Goal: Information Seeking & Learning: Learn about a topic

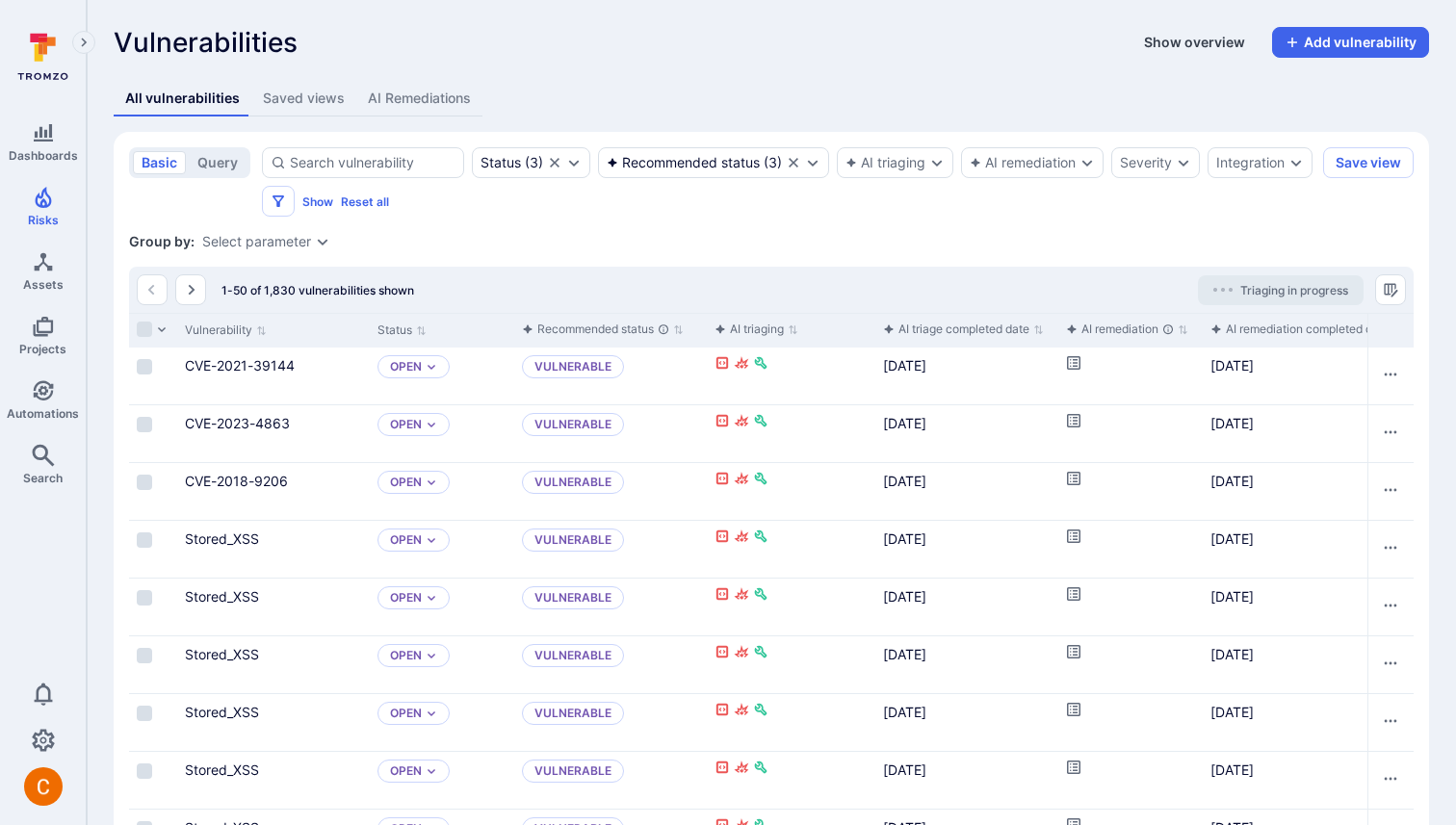
click at [1199, 44] on button "Show overview" at bounding box center [1195, 43] width 125 height 31
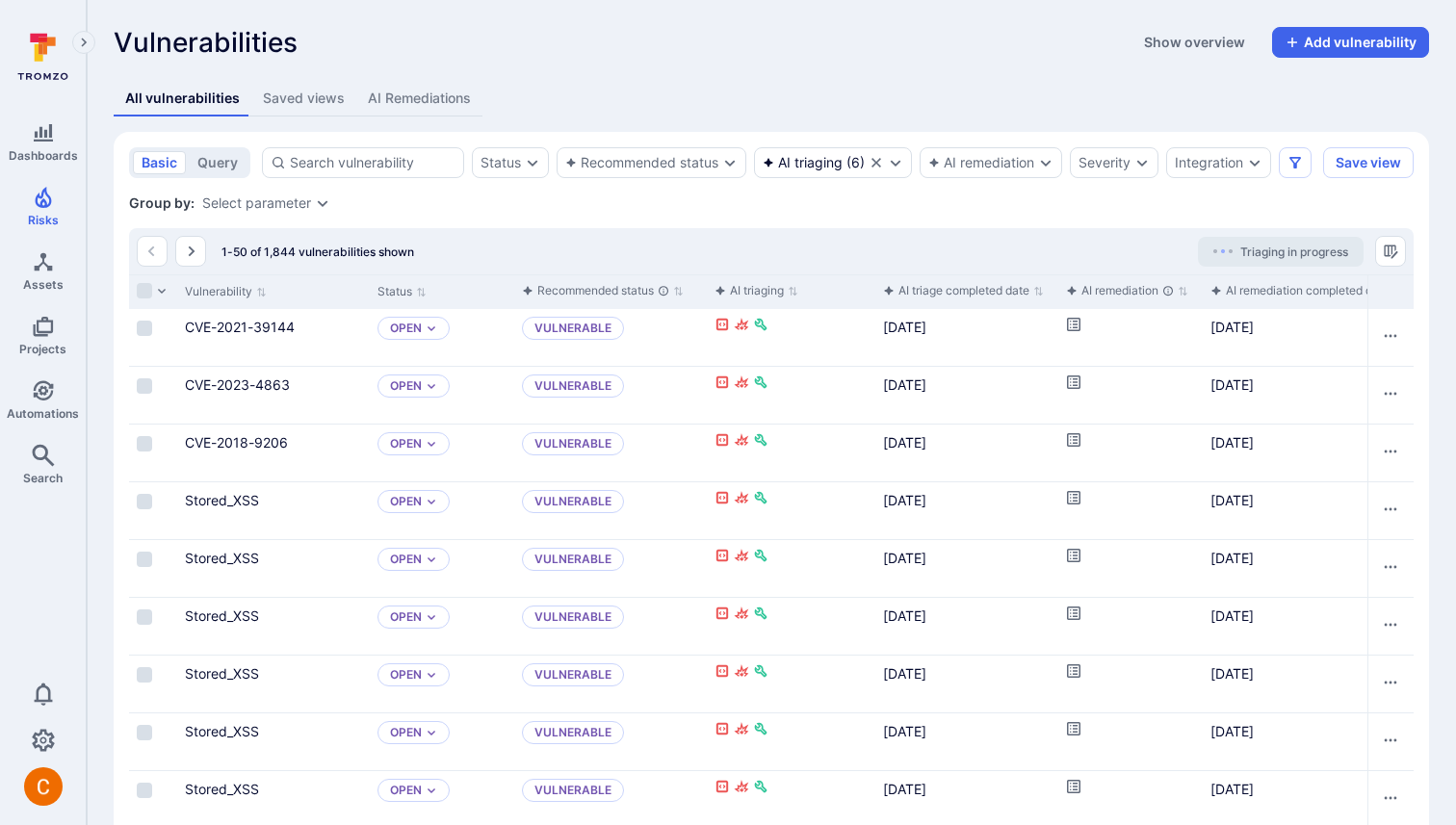
drag, startPoint x: 1185, startPoint y: 43, endPoint x: 409, endPoint y: 518, distance: 909.8
click at [1185, 43] on button "Show overview" at bounding box center [1195, 43] width 125 height 31
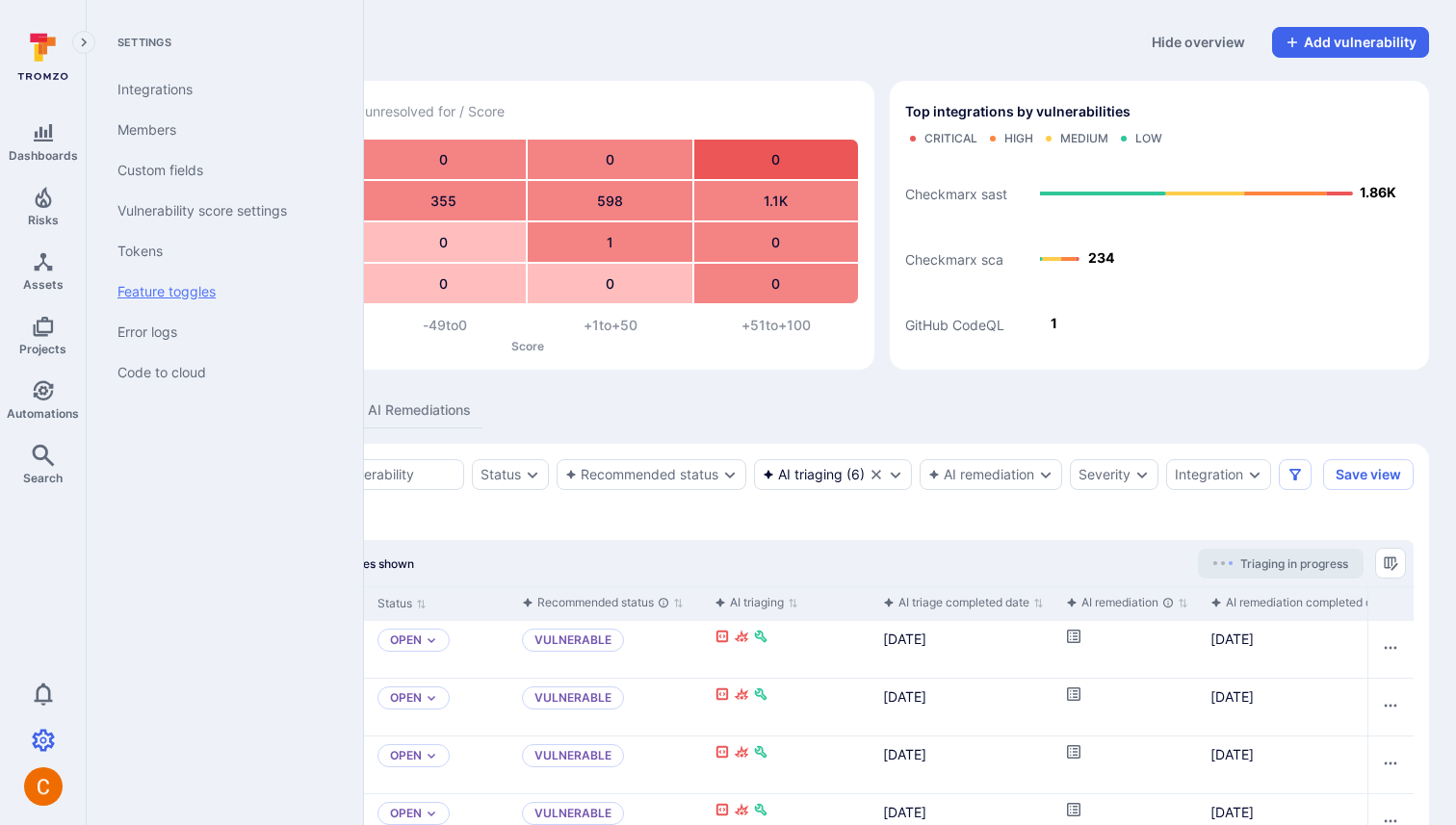
click at [194, 286] on link "Feature toggles" at bounding box center [221, 292] width 238 height 41
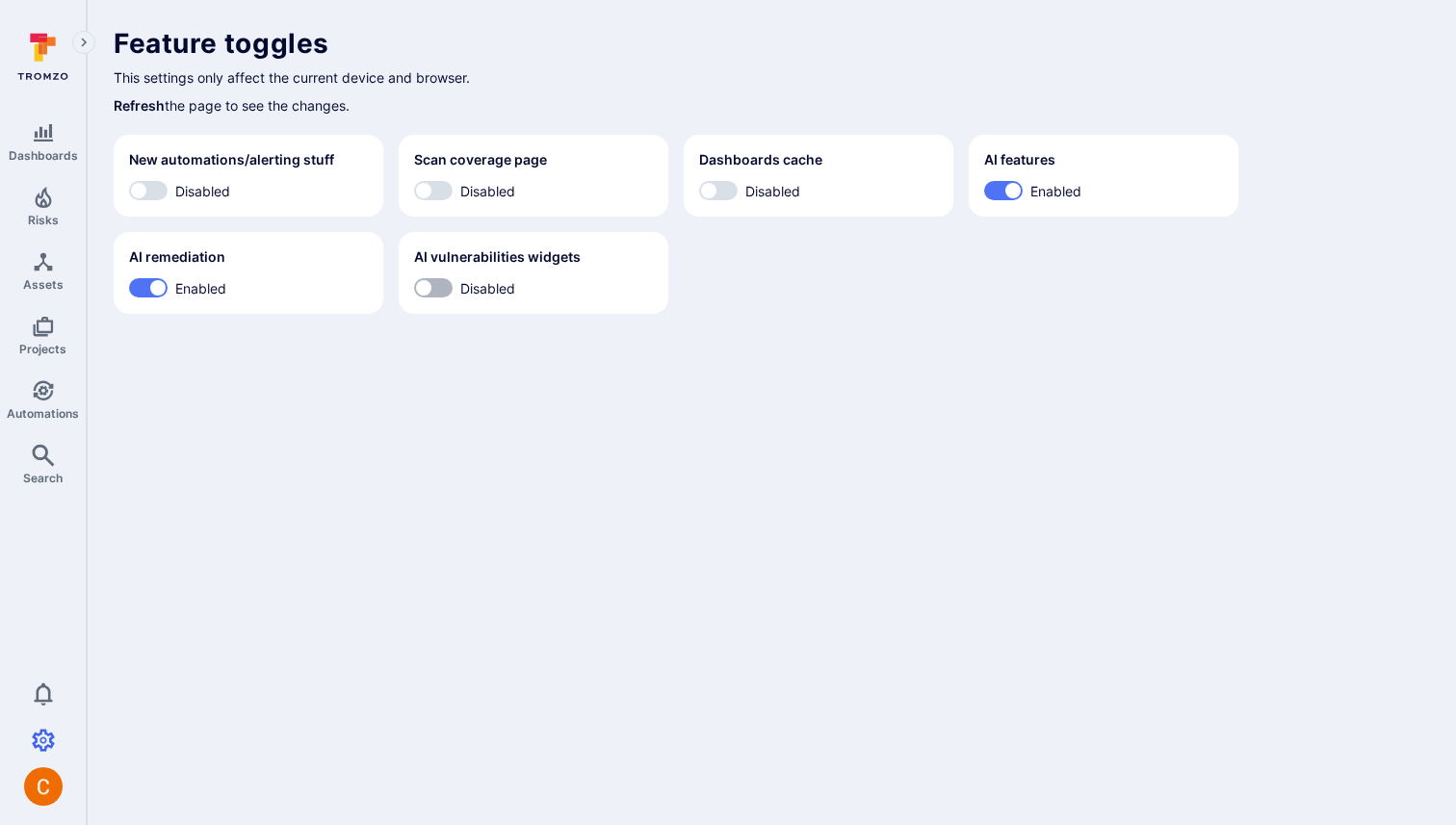
click at [442, 289] on input "Disabled" at bounding box center [423, 288] width 57 height 19
checkbox input "true"
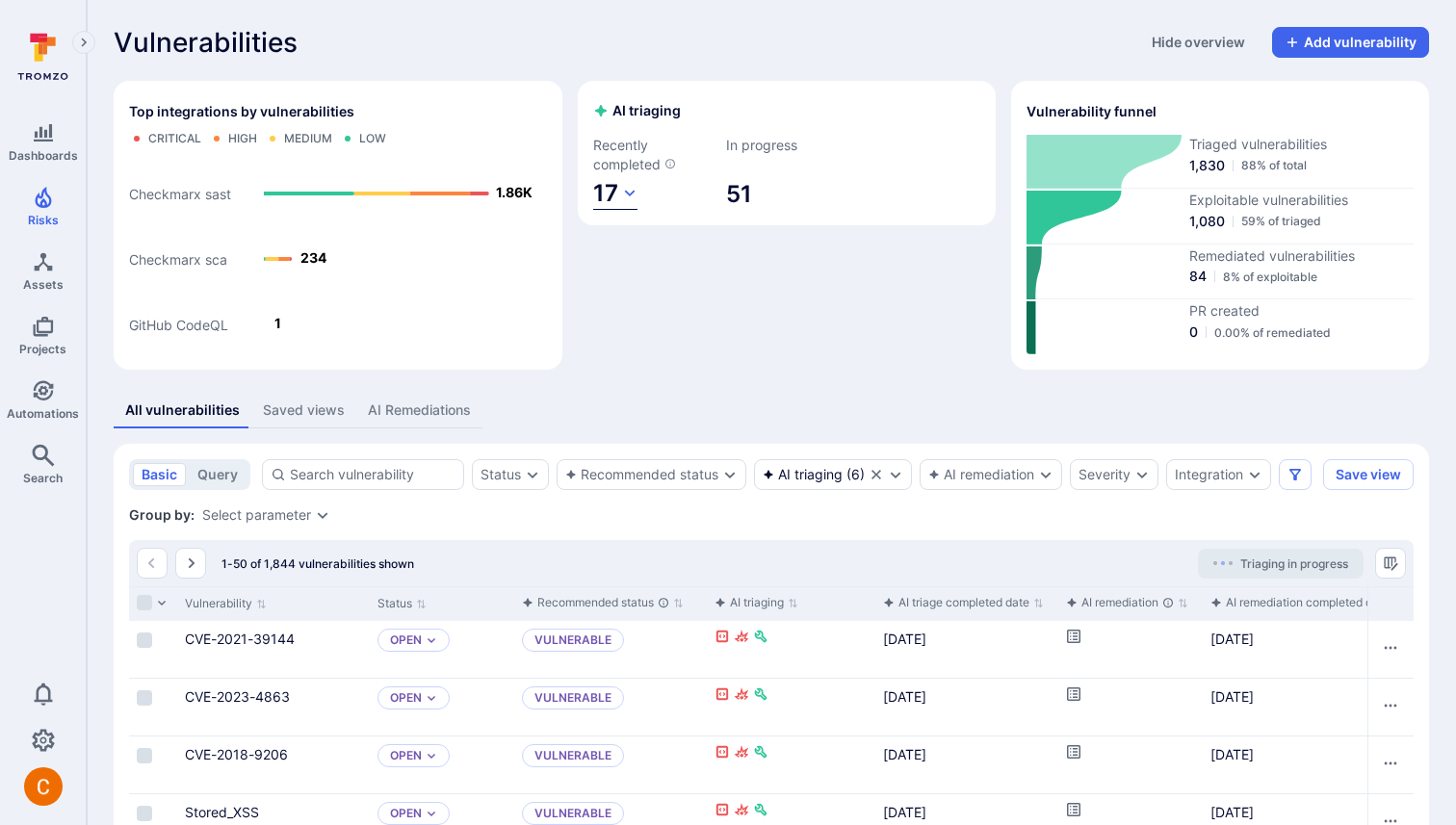
click at [616, 194] on span "17" at bounding box center [606, 193] width 25 height 28
click at [687, 182] on div at bounding box center [728, 412] width 1456 height 825
click at [1134, 161] on icon at bounding box center [1103, 161] width 155 height 54
click at [800, 294] on div "AI triaging Recently completed 17 In progress 51" at bounding box center [786, 225] width 418 height 289
click at [692, 471] on div "Recommended status" at bounding box center [641, 474] width 153 height 16
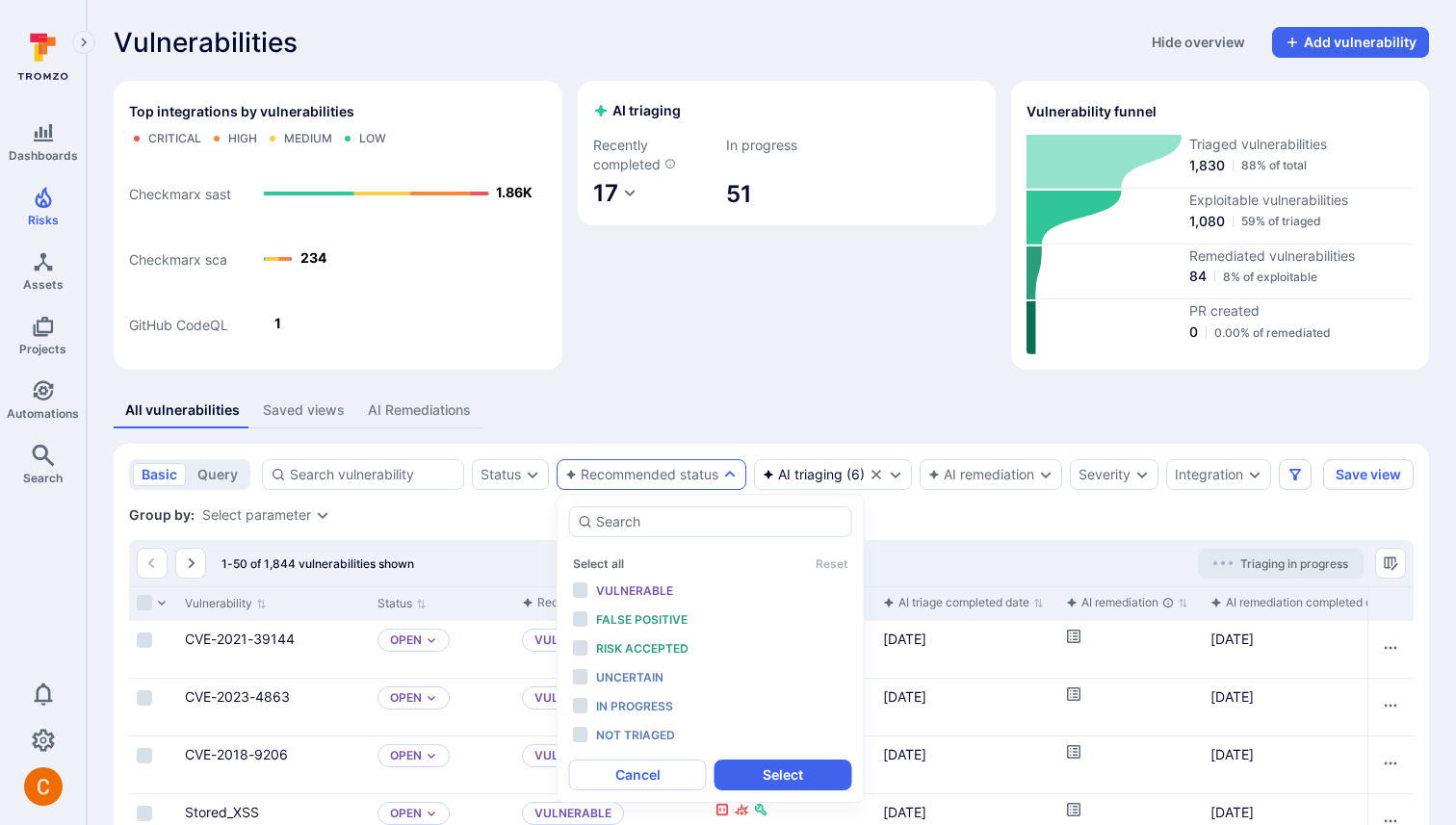
click at [747, 422] on div "All vulnerabilities Saved views AI Remediations" at bounding box center [771, 410] width 1315 height 36
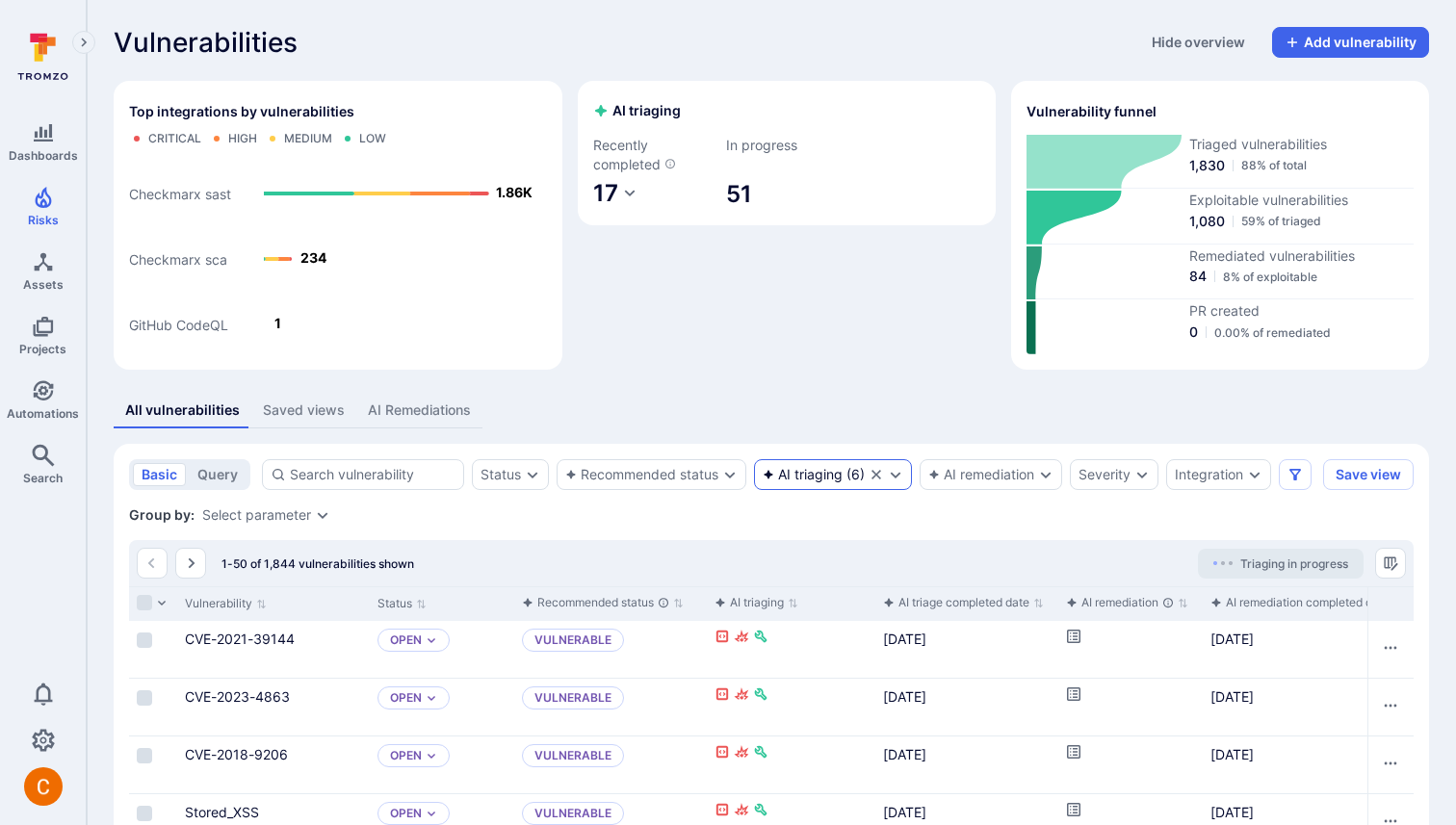
click at [789, 480] on div "AI triaging" at bounding box center [803, 474] width 80 height 16
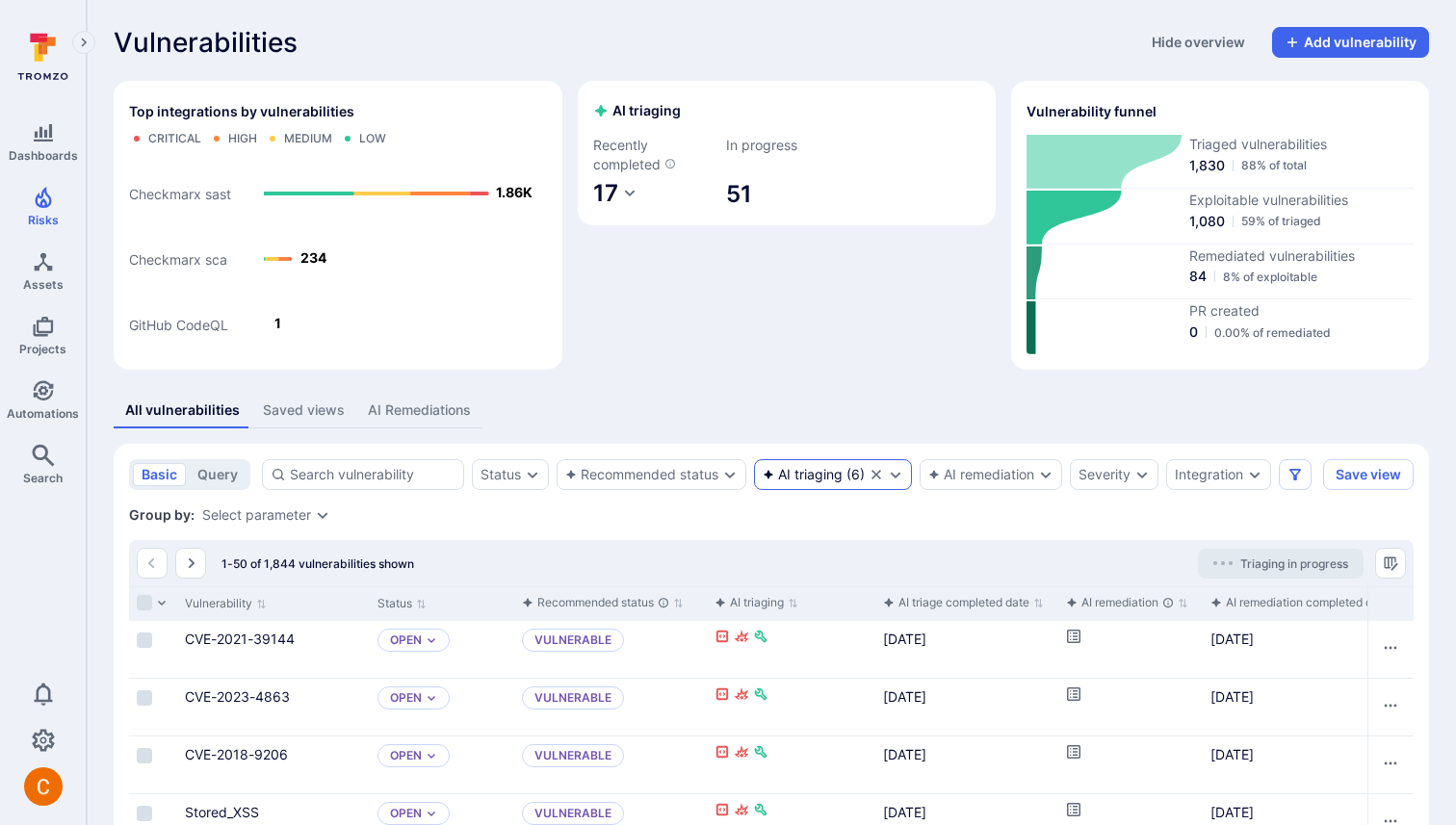
click at [786, 467] on div "AI triaging" at bounding box center [803, 474] width 80 height 16
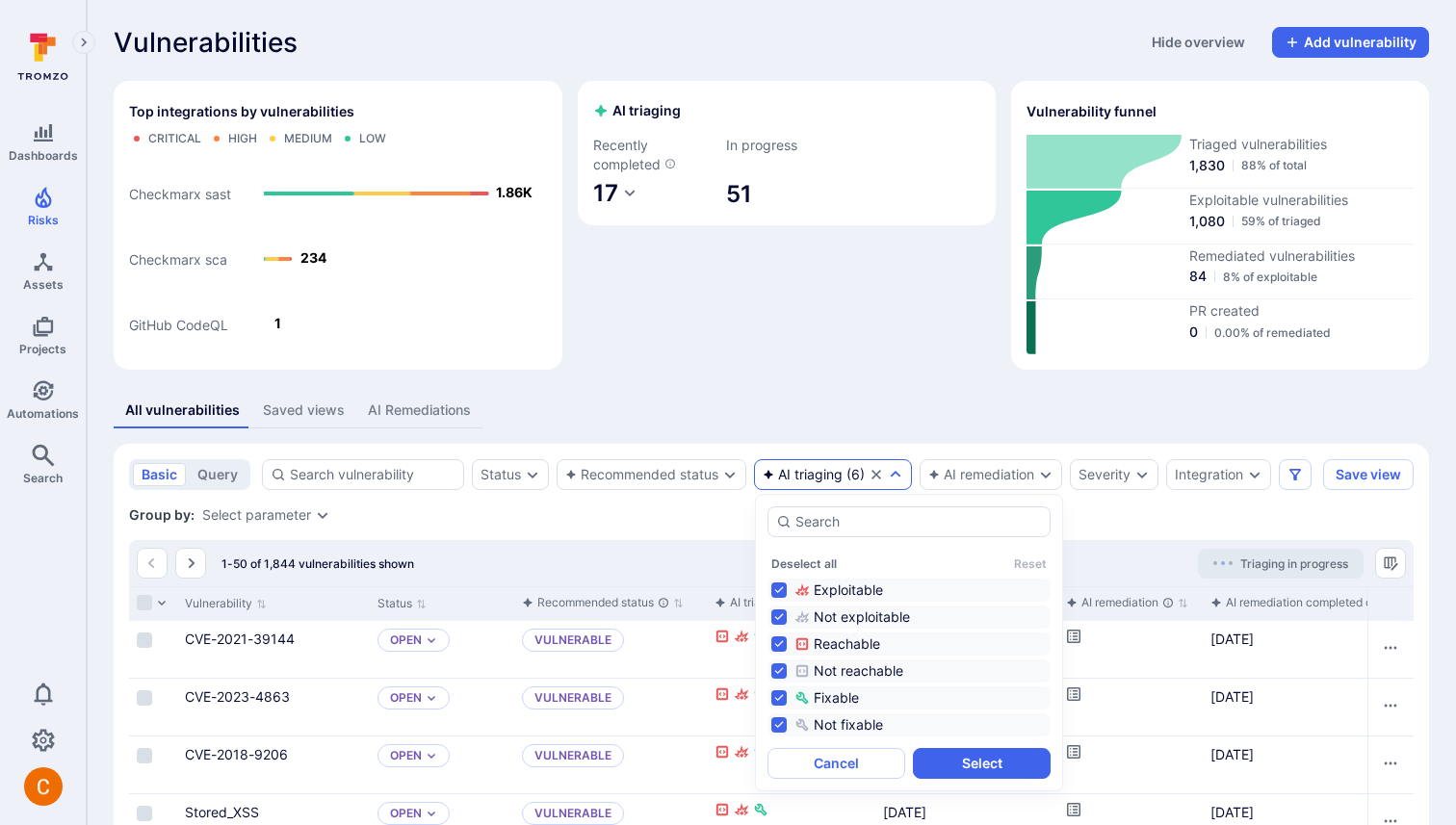
click at [785, 393] on div "All vulnerabilities Saved views AI Remediations" at bounding box center [771, 410] width 1315 height 36
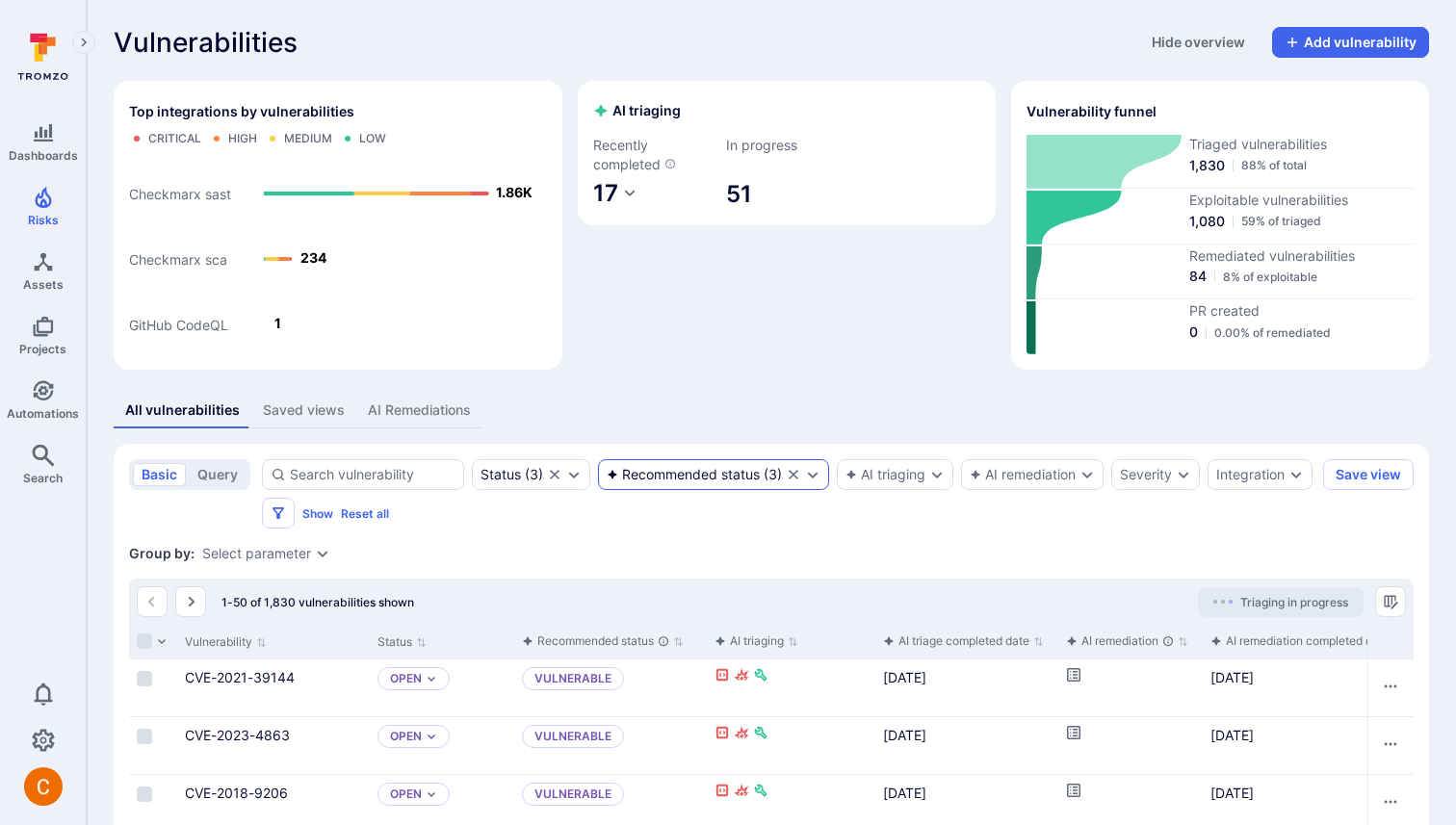
click at [714, 478] on div "Recommended status" at bounding box center [683, 474] width 153 height 16
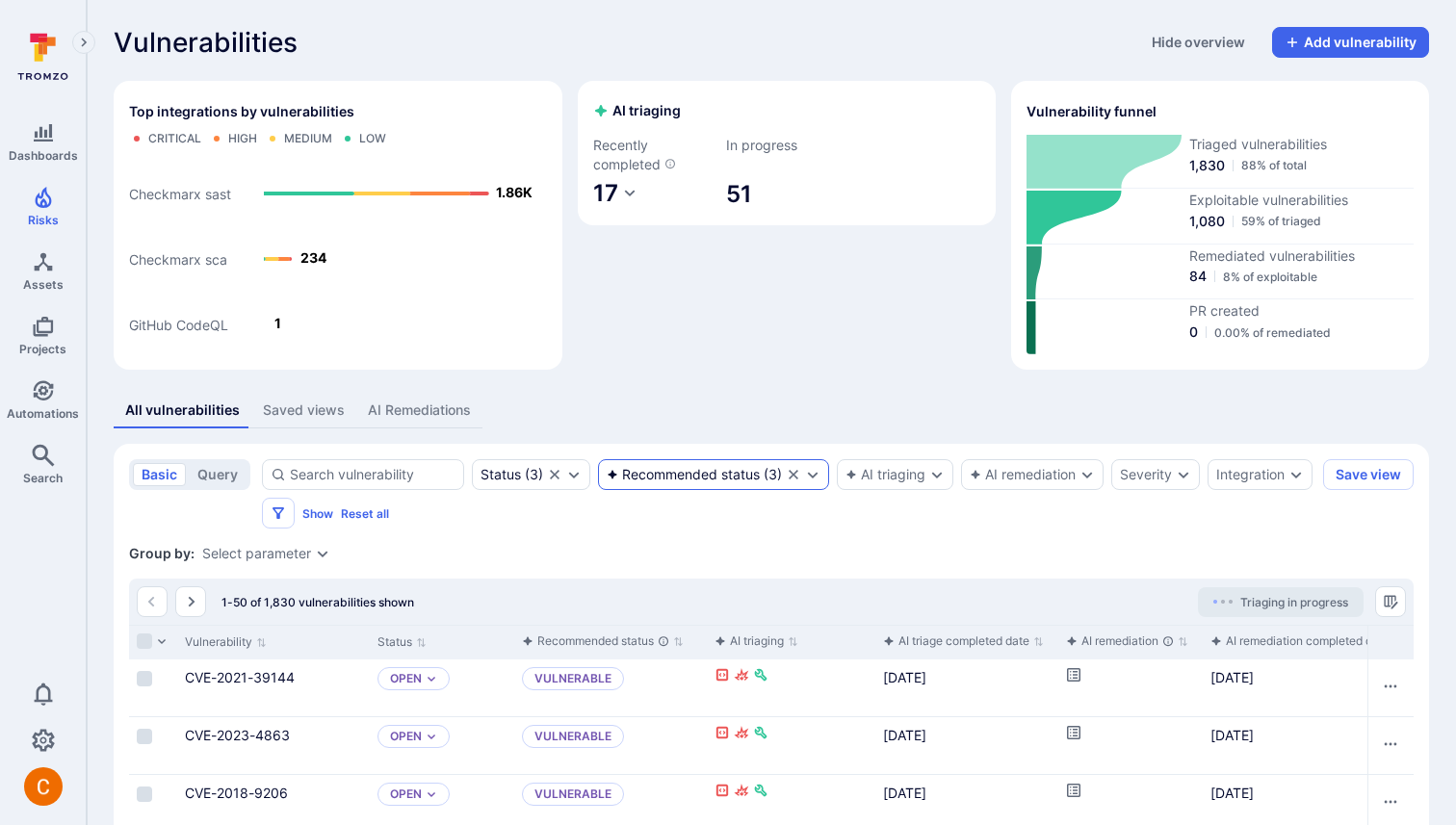
click at [722, 477] on div "Recommended status" at bounding box center [683, 474] width 153 height 16
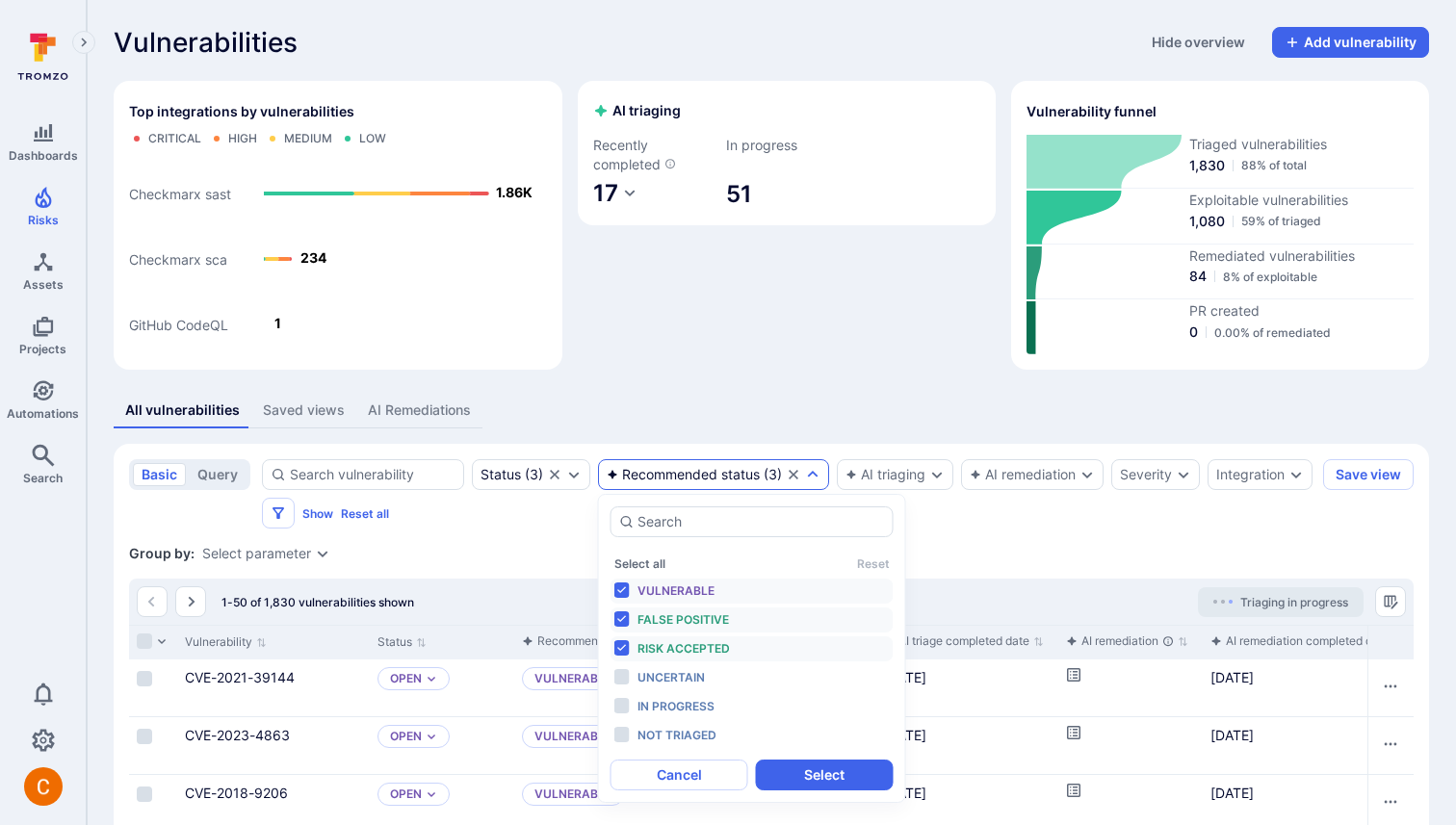
click at [728, 467] on div "Recommended status" at bounding box center [683, 474] width 153 height 16
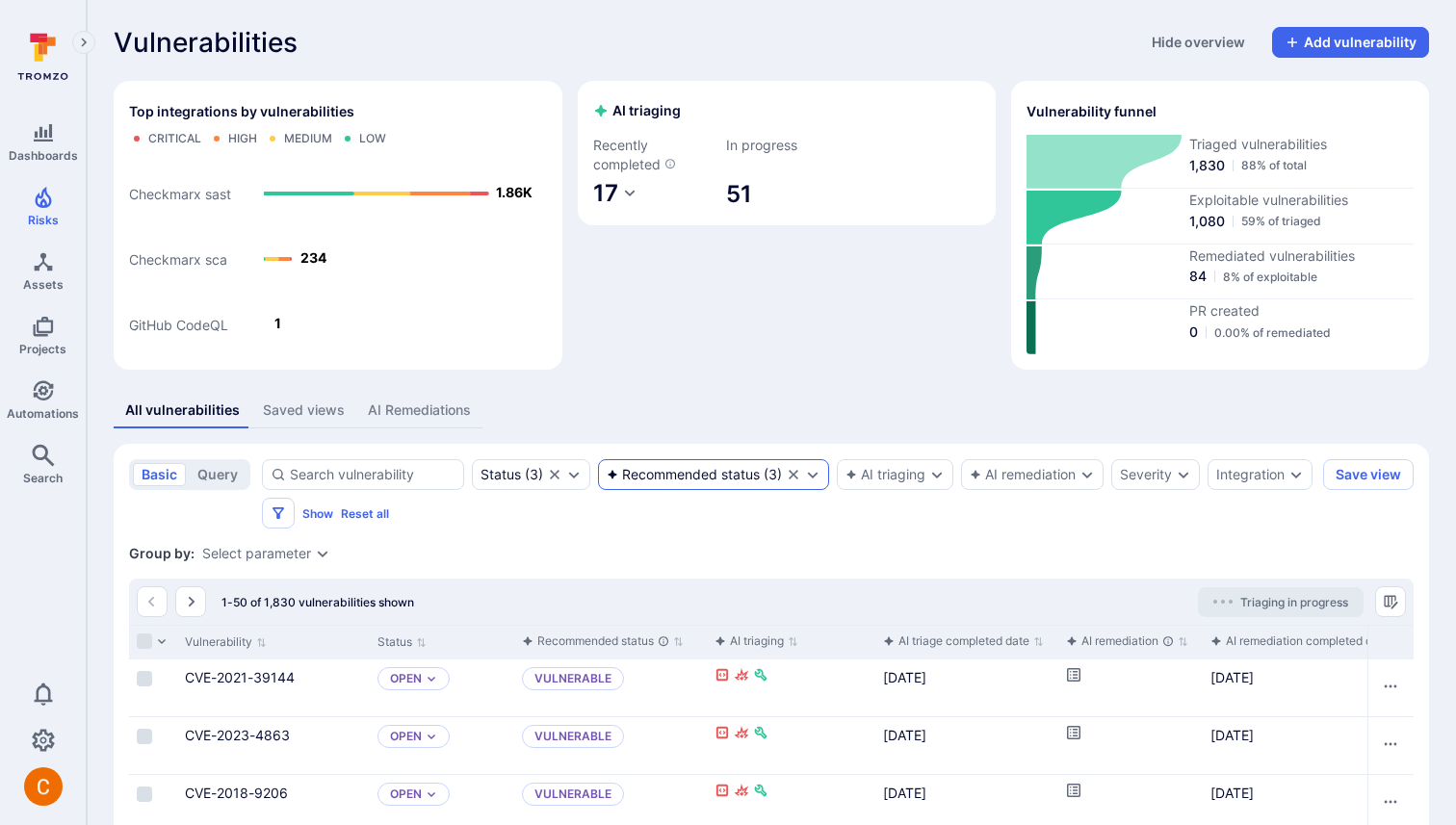
click at [728, 467] on div "Recommended status" at bounding box center [683, 474] width 153 height 16
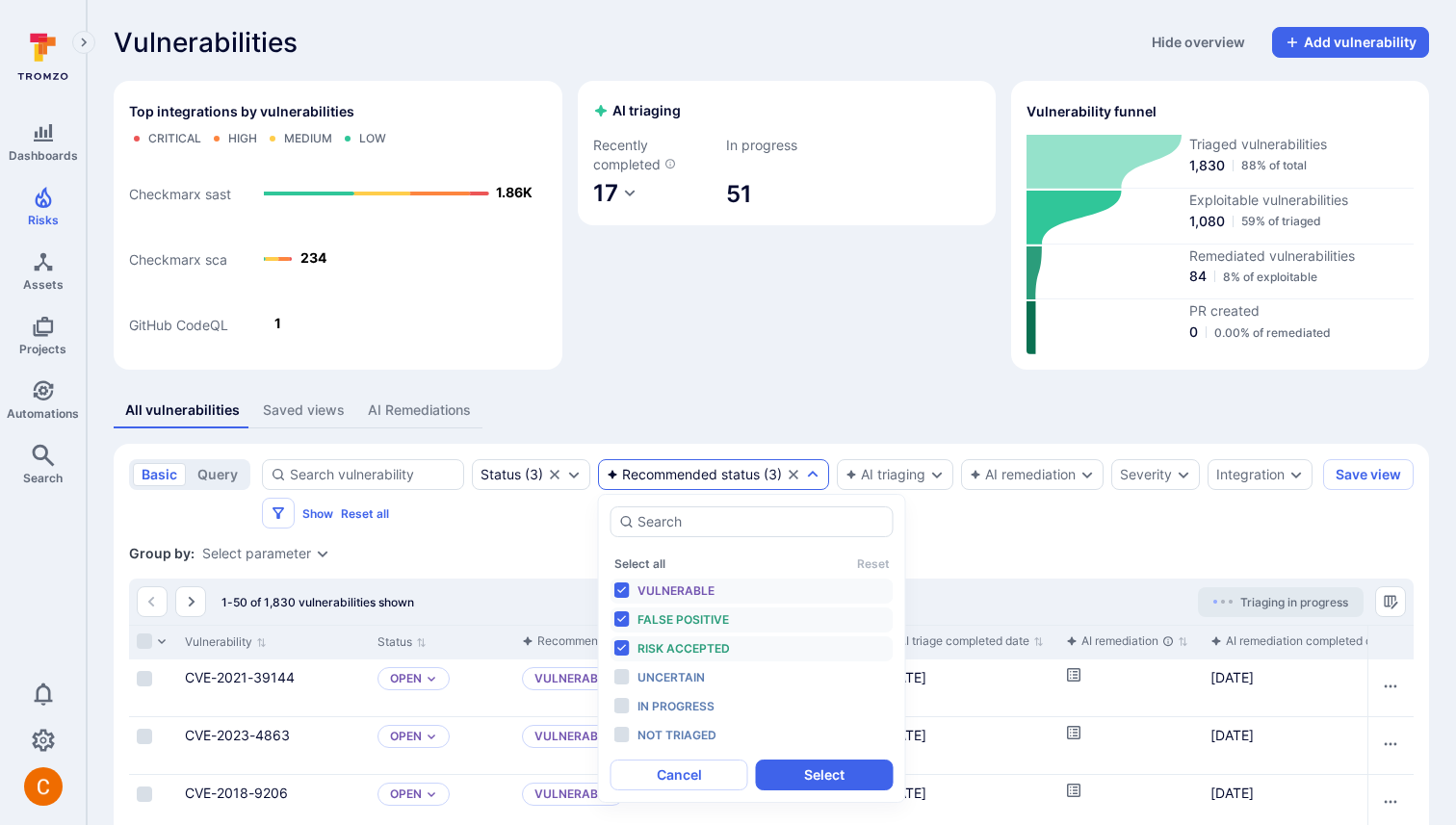
click at [758, 393] on div "All vulnerabilities Saved views AI Remediations" at bounding box center [771, 410] width 1315 height 36
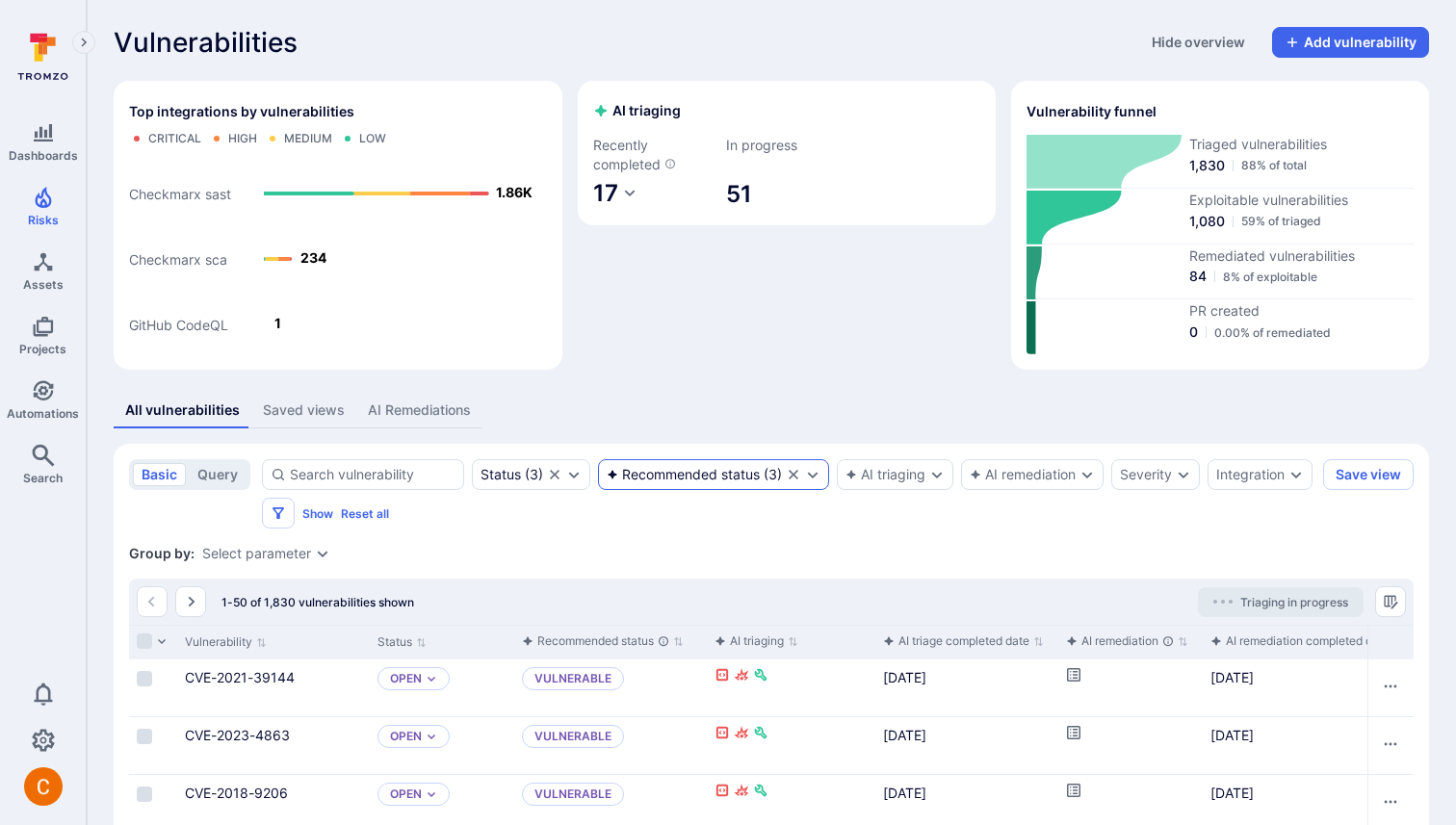
click at [728, 478] on div "Recommended status" at bounding box center [683, 474] width 153 height 16
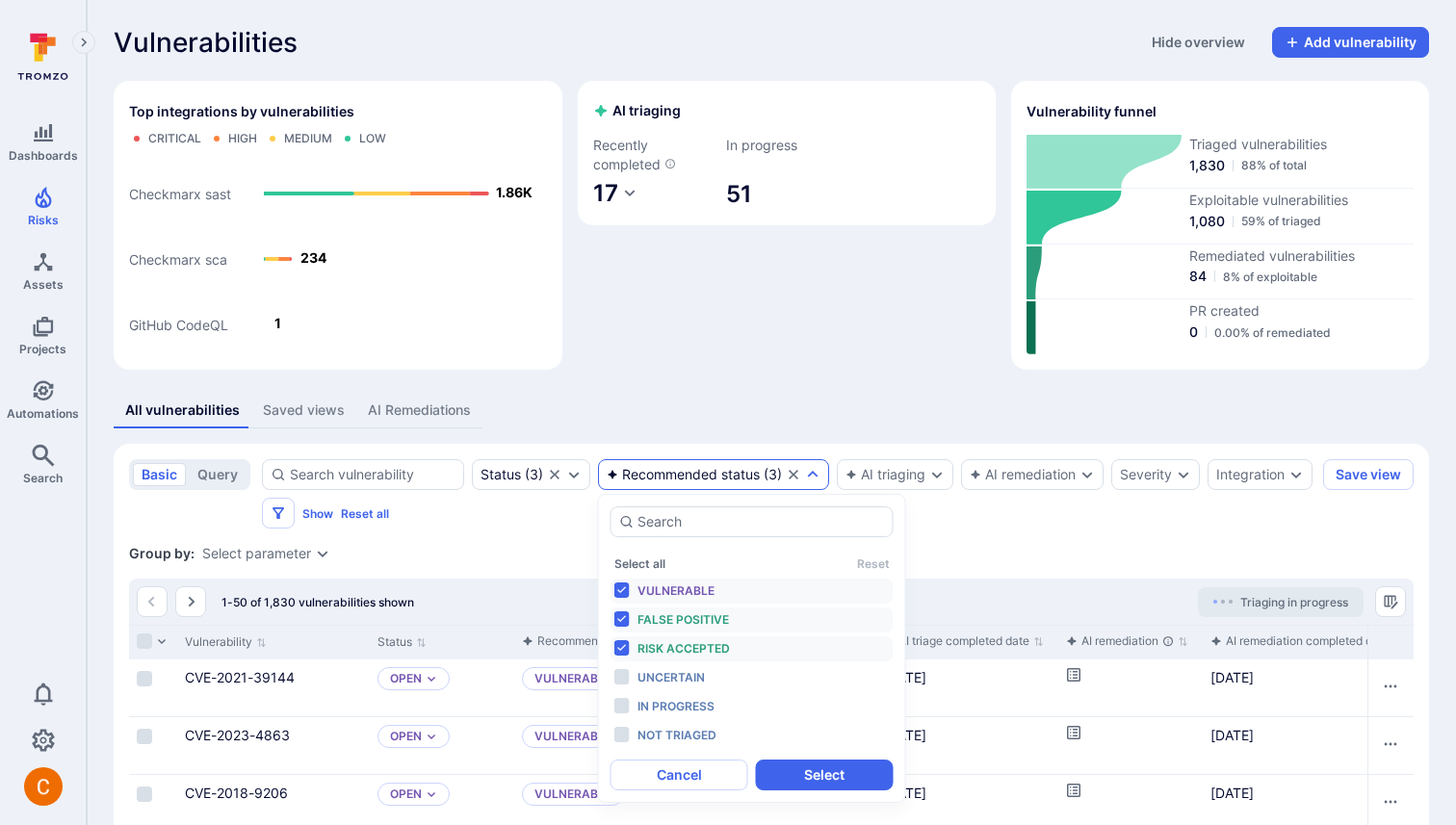
click at [738, 420] on div "All vulnerabilities Saved views AI Remediations" at bounding box center [771, 410] width 1315 height 36
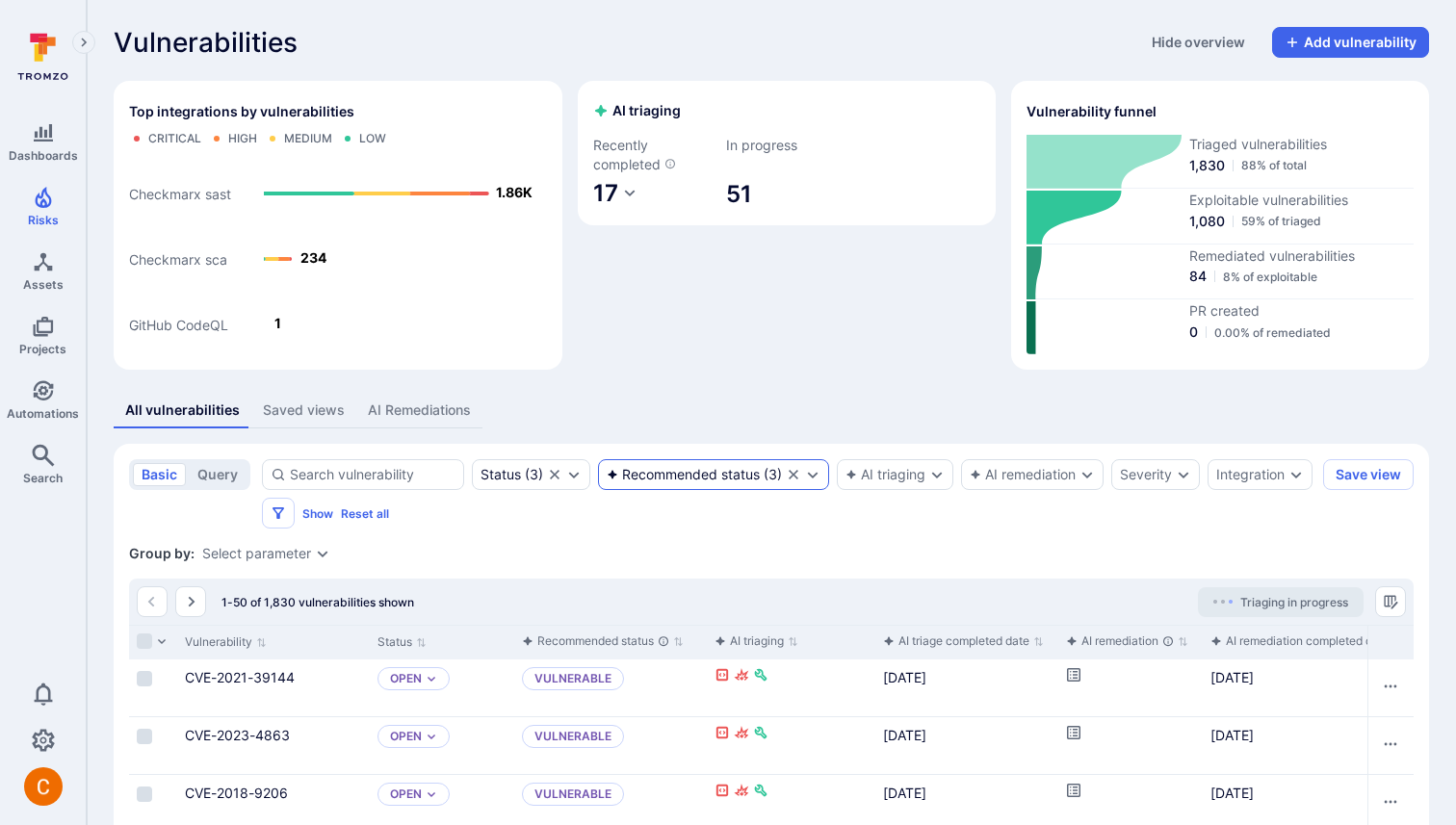
click at [717, 476] on div "Recommended status" at bounding box center [683, 474] width 153 height 16
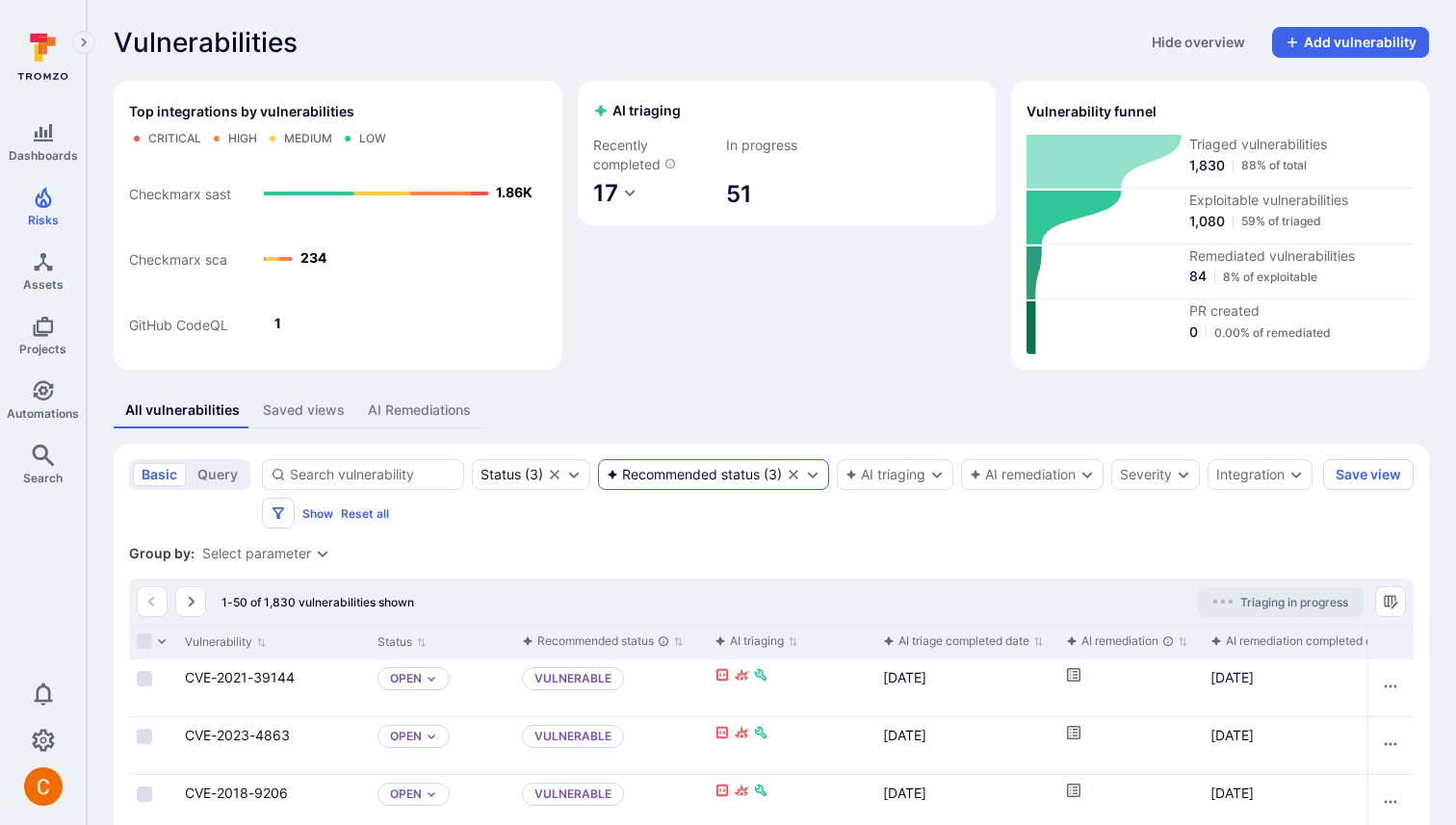
click at [683, 470] on div "Recommended status" at bounding box center [683, 474] width 153 height 16
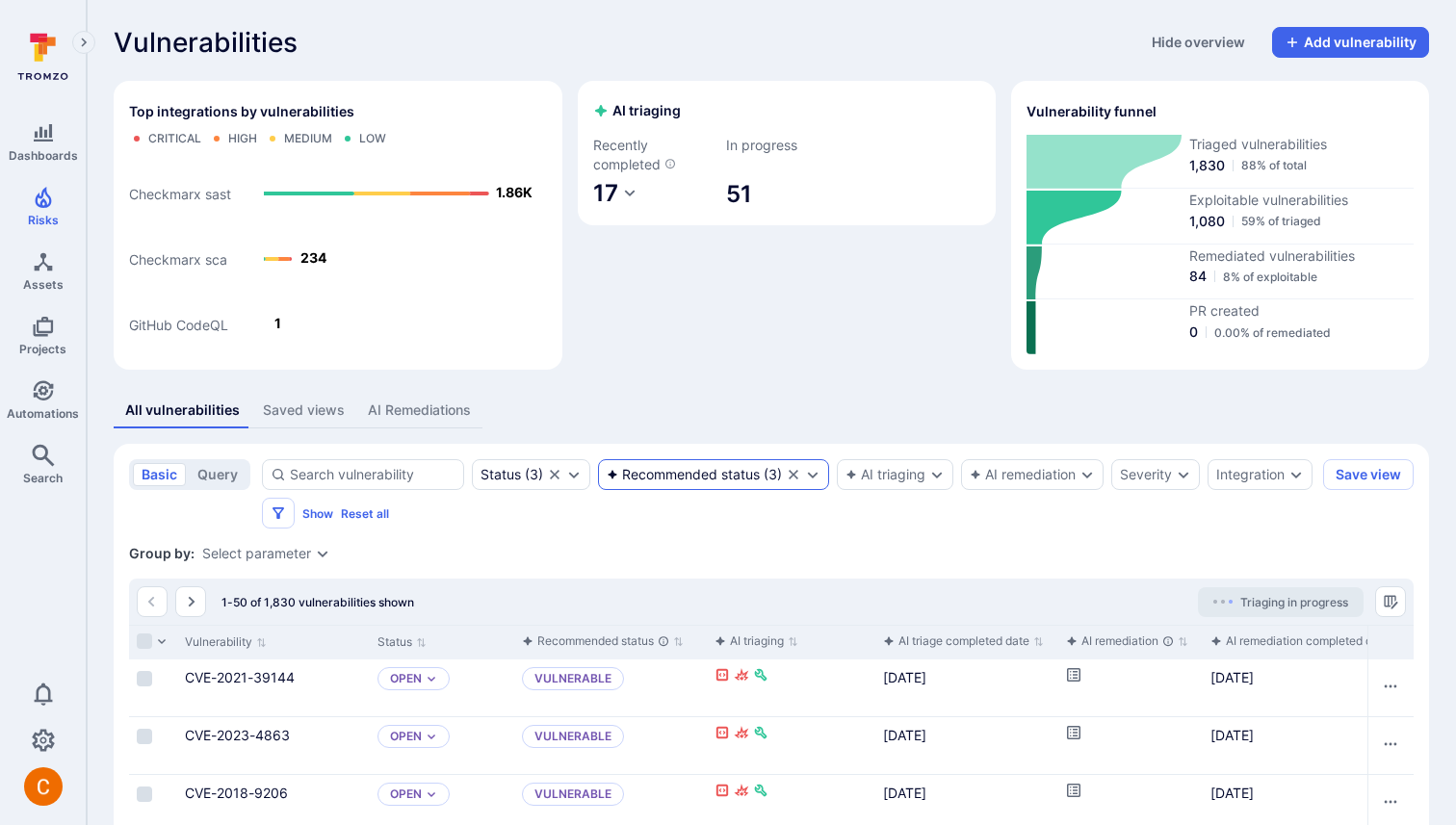
click at [698, 478] on div "Recommended status" at bounding box center [683, 474] width 153 height 16
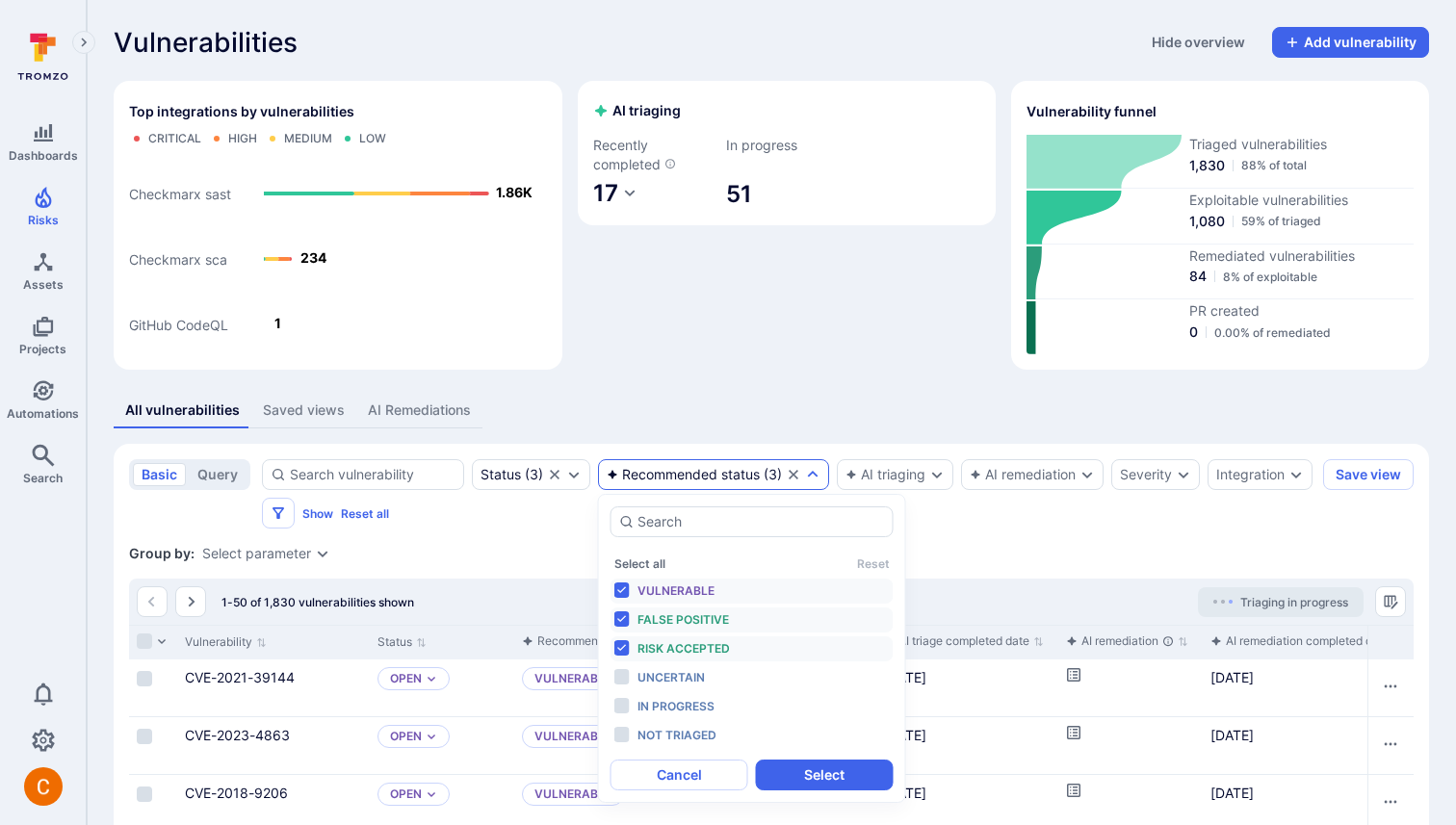
click at [655, 224] on section "AI triaging Recently completed 17 In progress 51" at bounding box center [786, 153] width 418 height 144
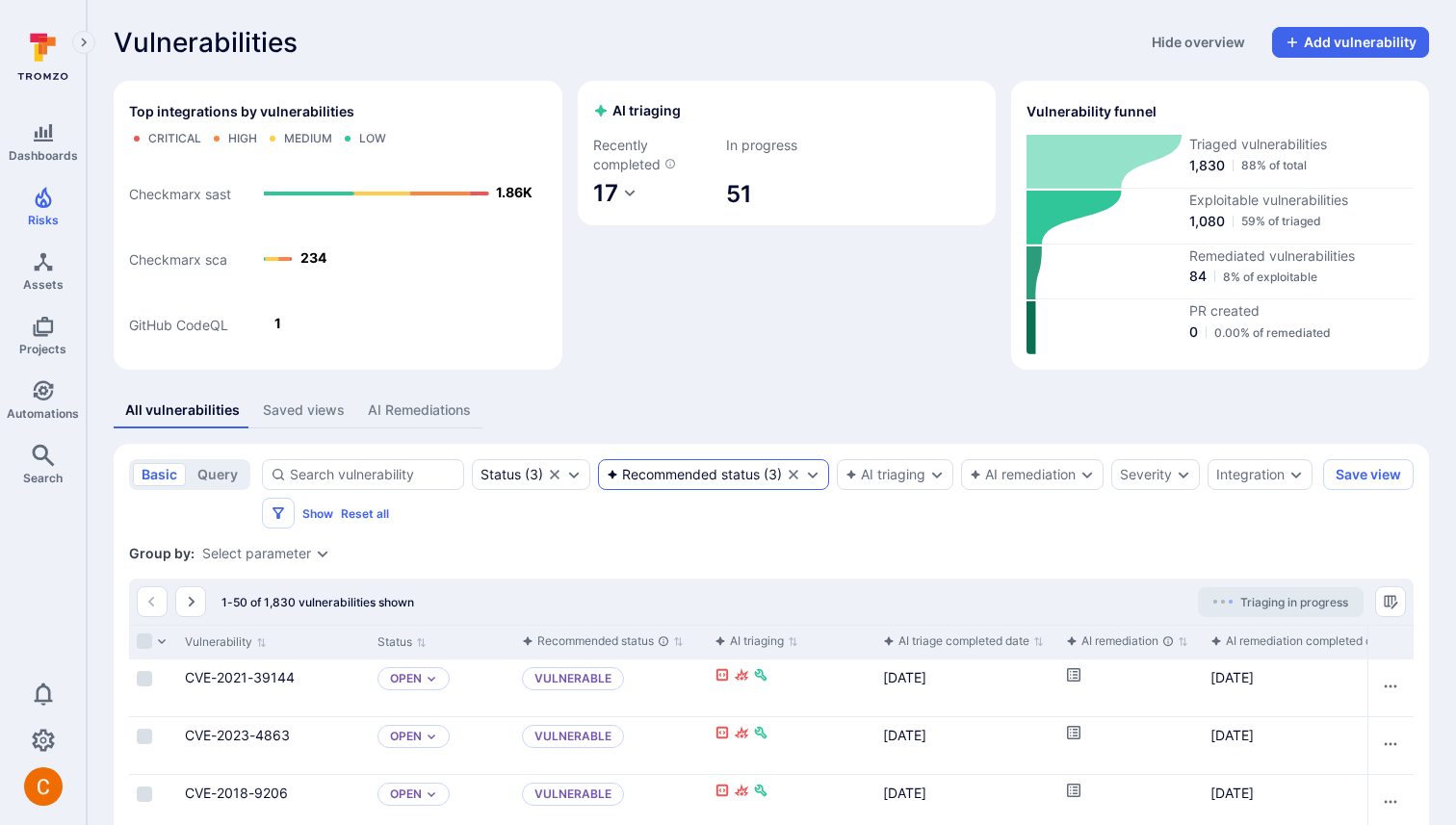
click at [790, 474] on icon "Clear selection" at bounding box center [794, 474] width 16 height 16
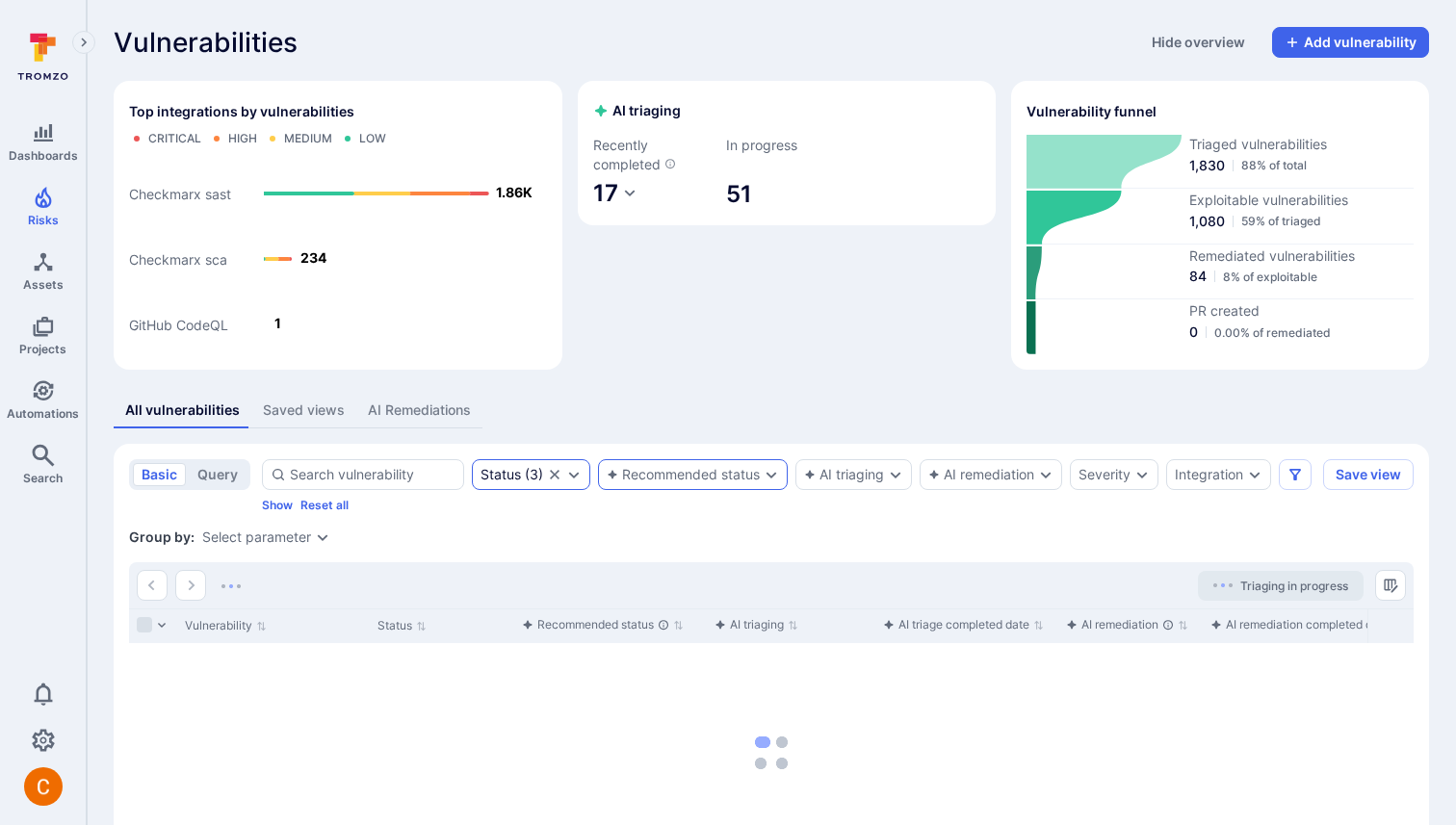
click at [551, 475] on icon "Clear selection" at bounding box center [554, 474] width 10 height 10
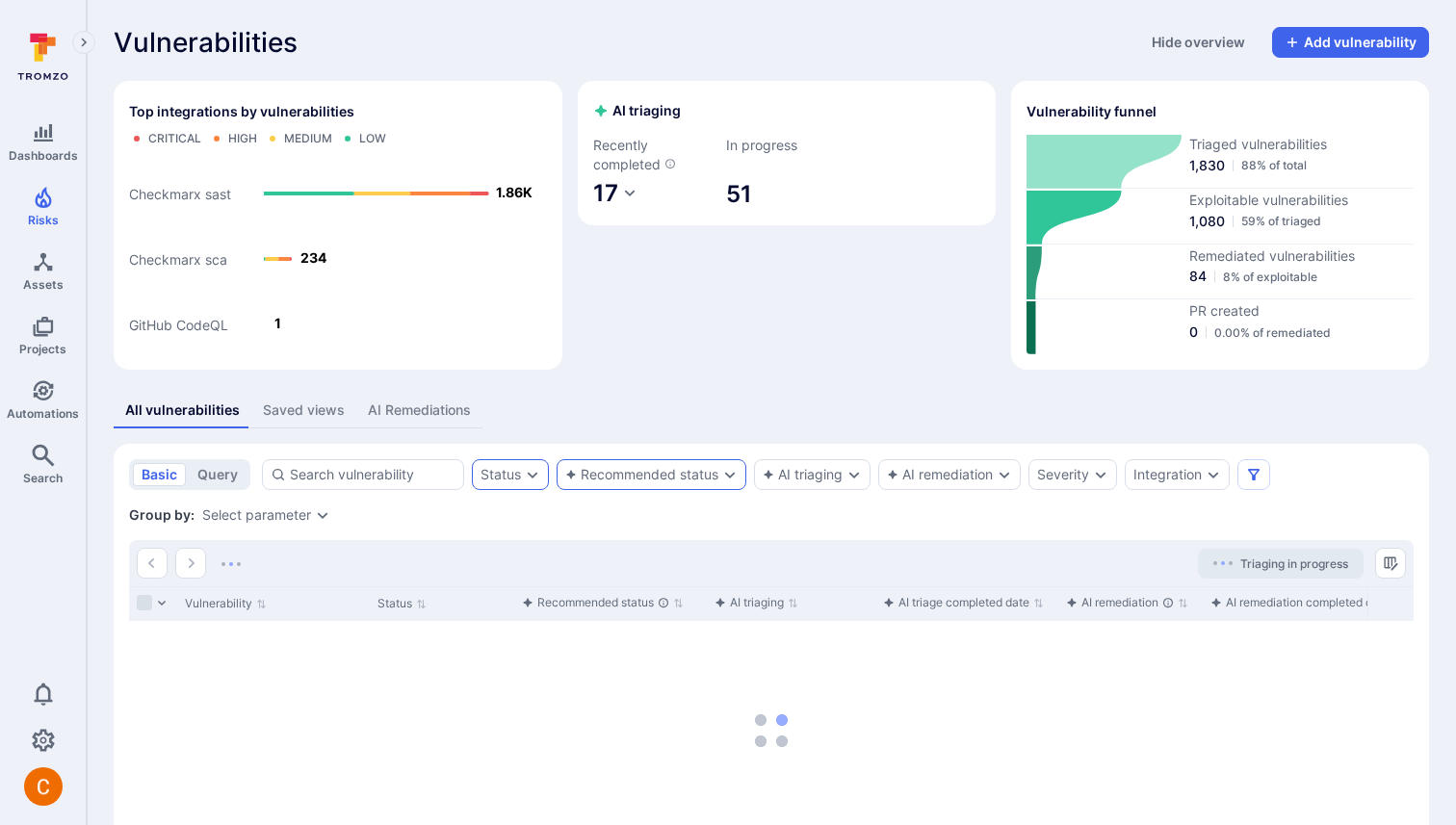
click at [668, 365] on div "AI triaging Recently completed 17 In progress 51" at bounding box center [786, 225] width 418 height 289
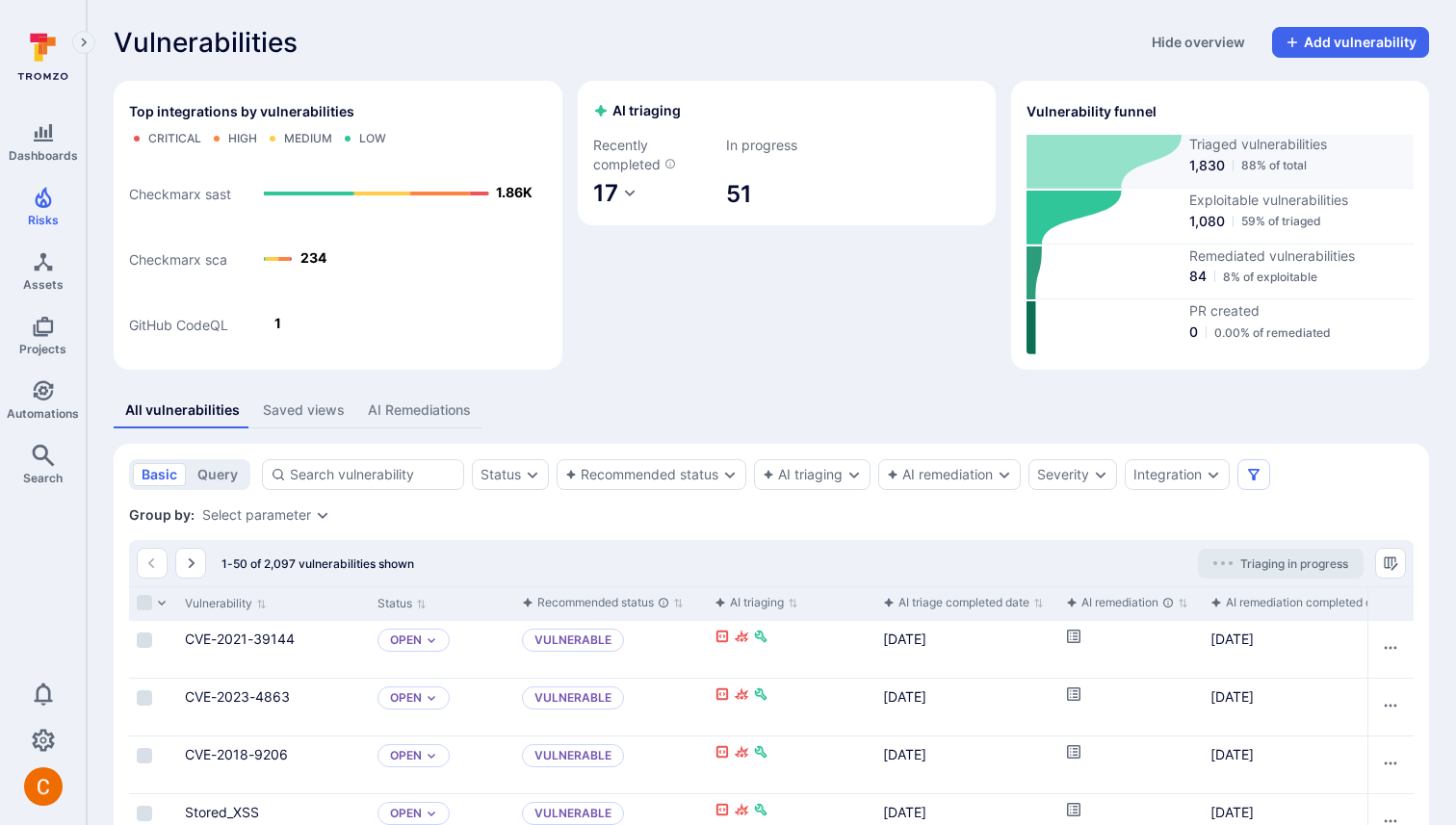
click at [1172, 173] on icon at bounding box center [1103, 161] width 155 height 54
click at [809, 350] on div "AI triaging Recently completed 17 In progress 51" at bounding box center [786, 225] width 418 height 289
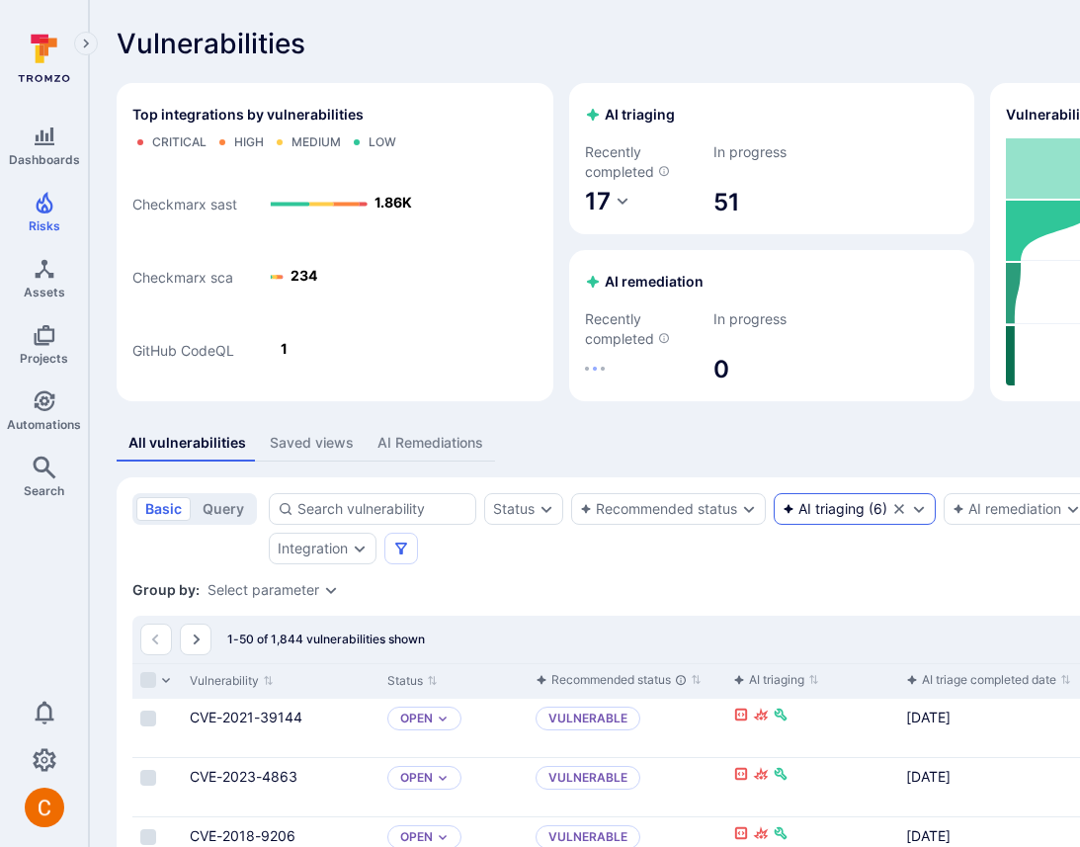
click at [892, 517] on icon "Clear selection" at bounding box center [900, 509] width 16 height 16
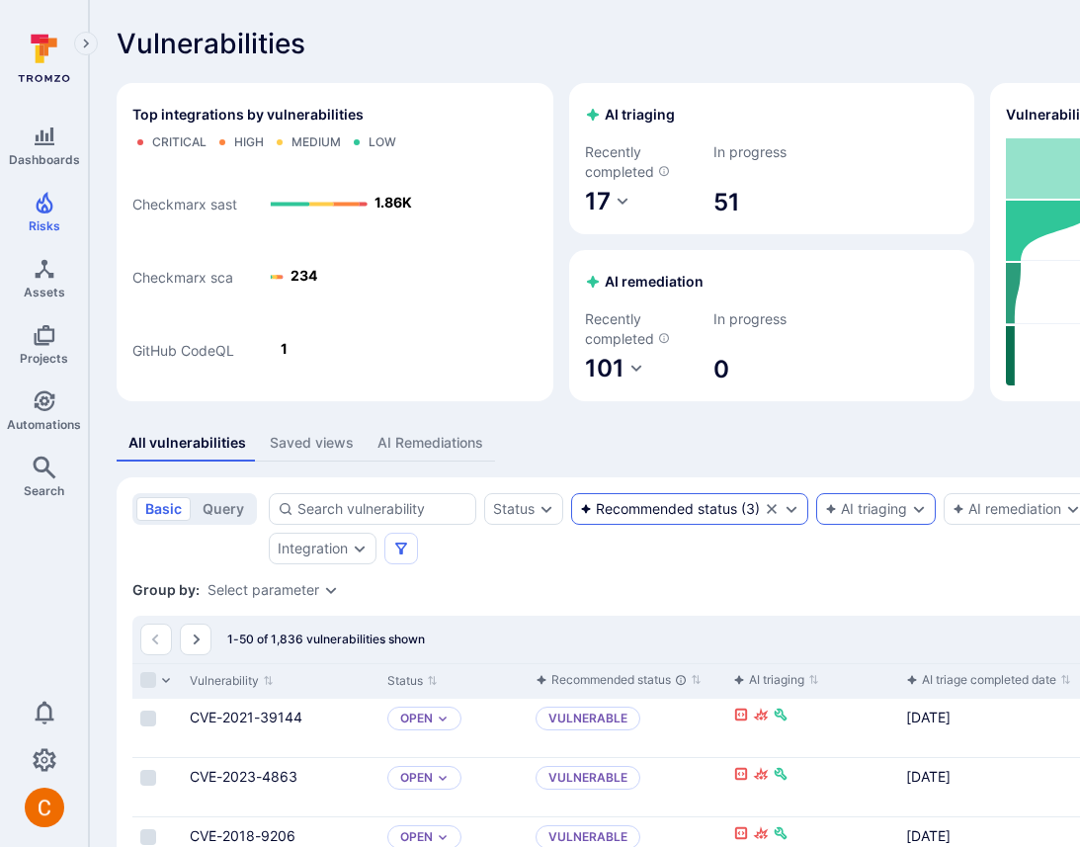
click at [662, 508] on div "Recommended status" at bounding box center [658, 509] width 157 height 16
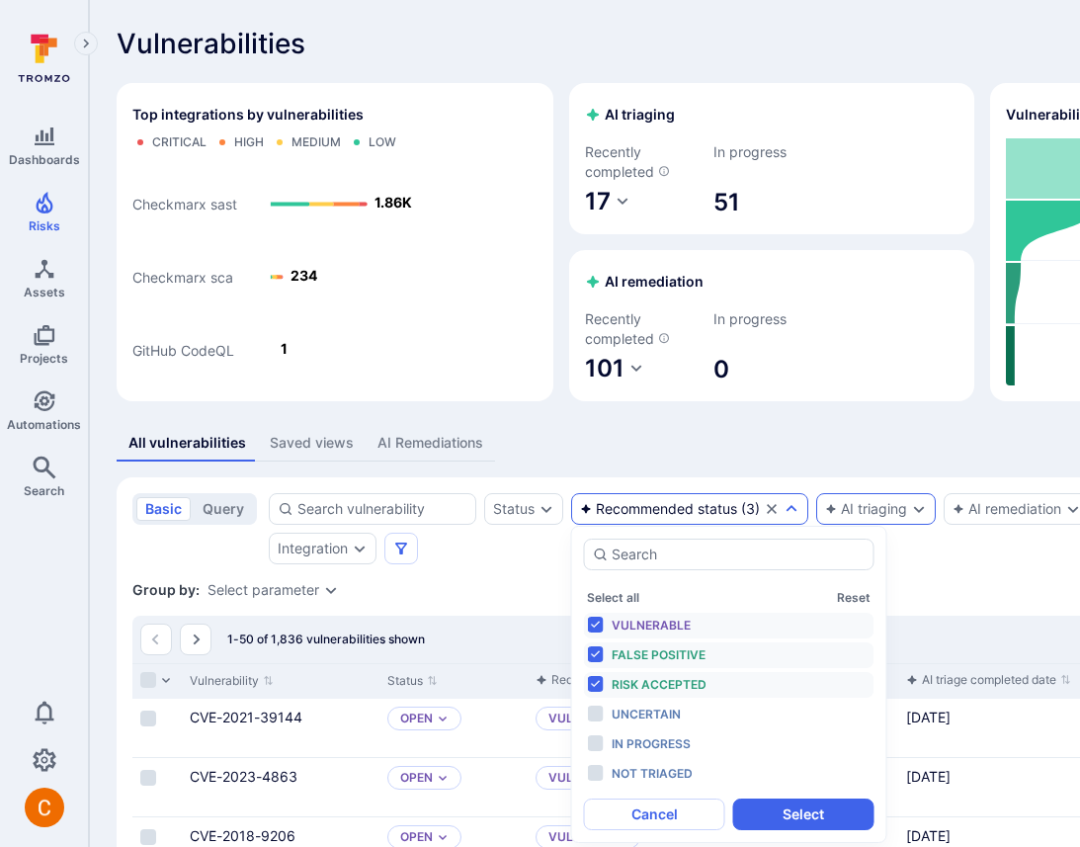
click at [718, 447] on div "All vulnerabilities Saved views AI Remediations" at bounding box center [756, 443] width 1279 height 37
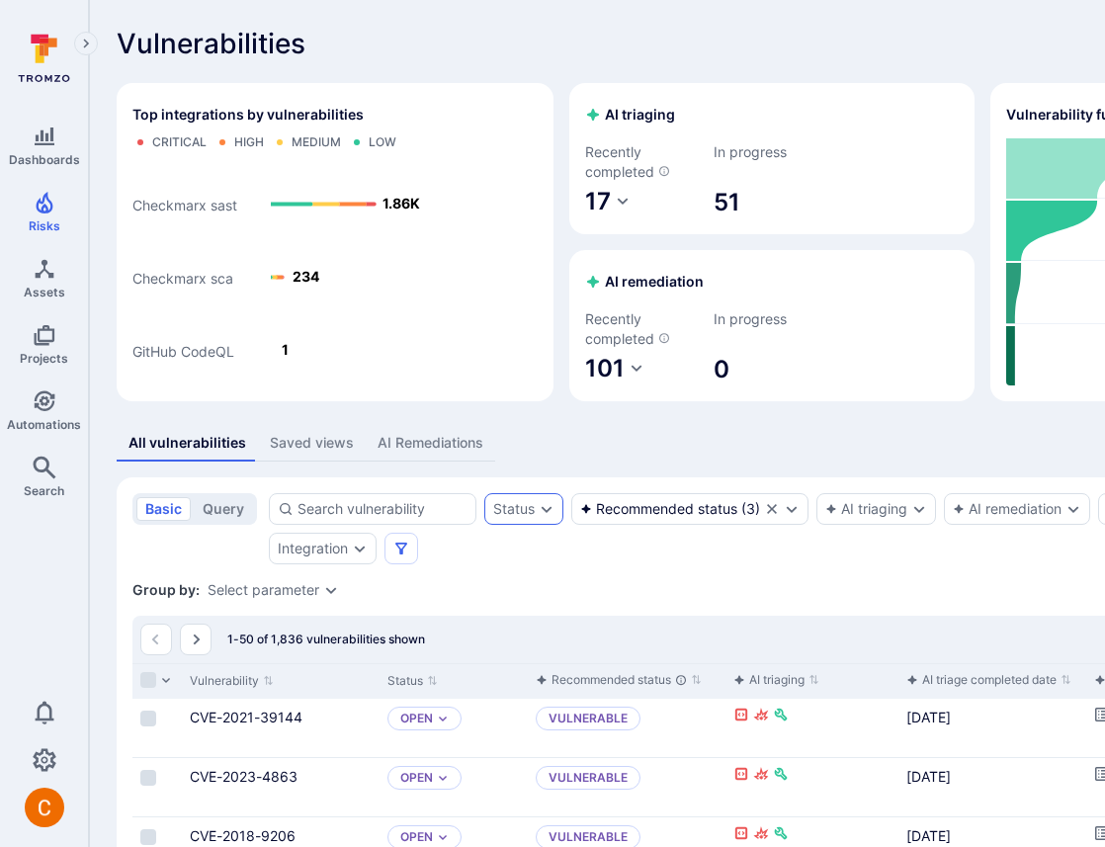
click at [533, 509] on div "Status" at bounding box center [514, 509] width 42 height 16
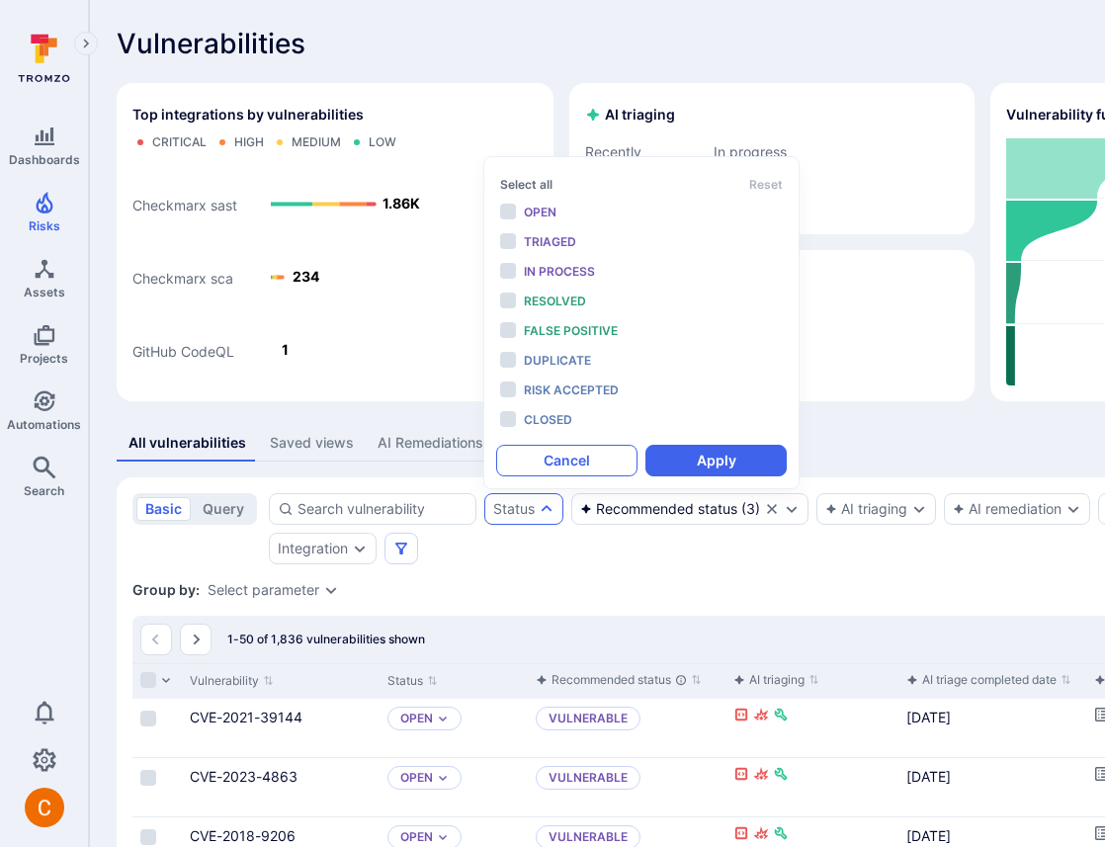
scroll to position [16, 0]
drag, startPoint x: 399, startPoint y: 432, endPoint x: 341, endPoint y: 19, distance: 417.3
click at [399, 433] on div "AI Remediations" at bounding box center [431, 443] width 106 height 20
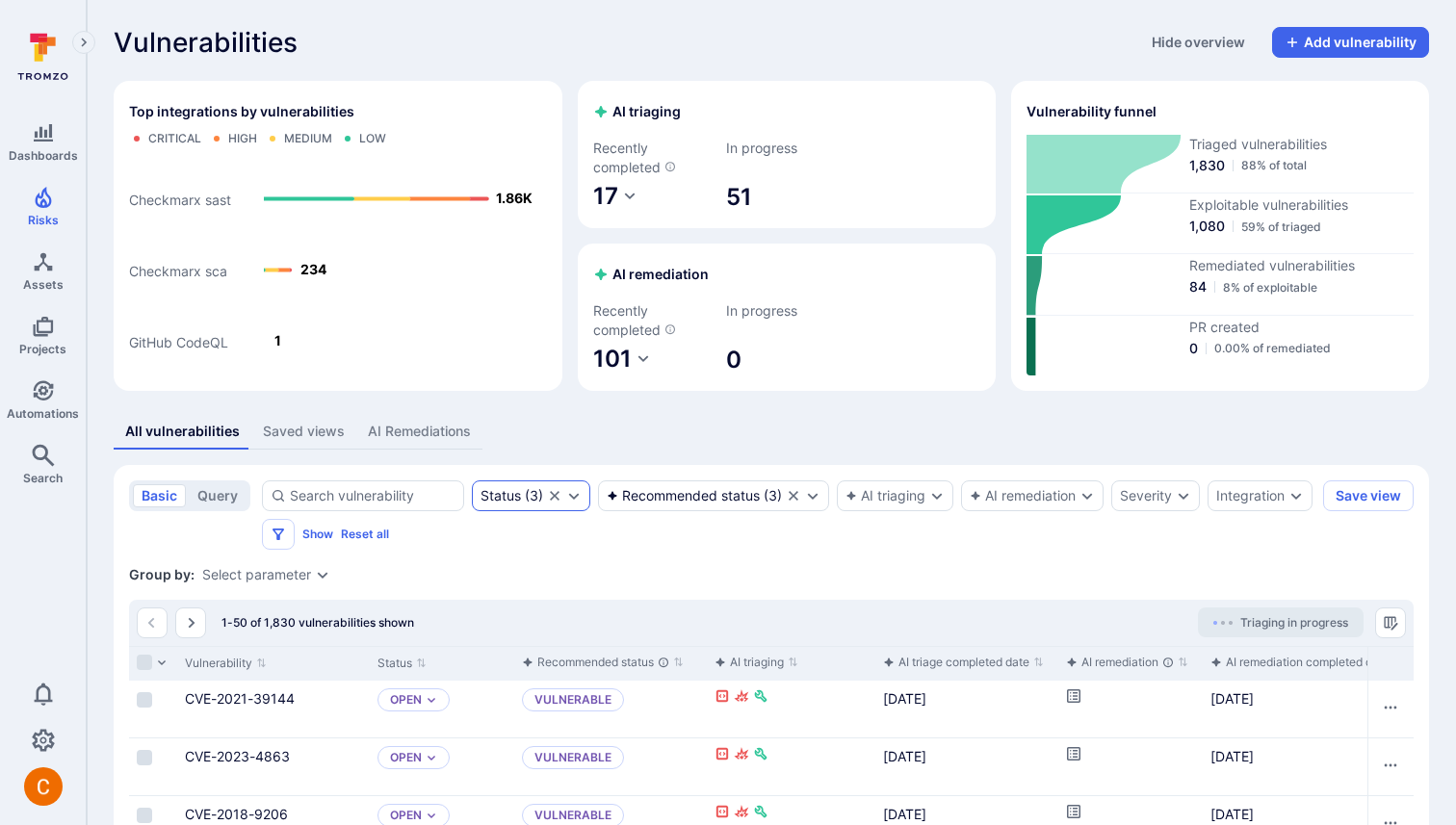
click at [509, 483] on div "Status ( 3 )" at bounding box center [531, 496] width 119 height 31
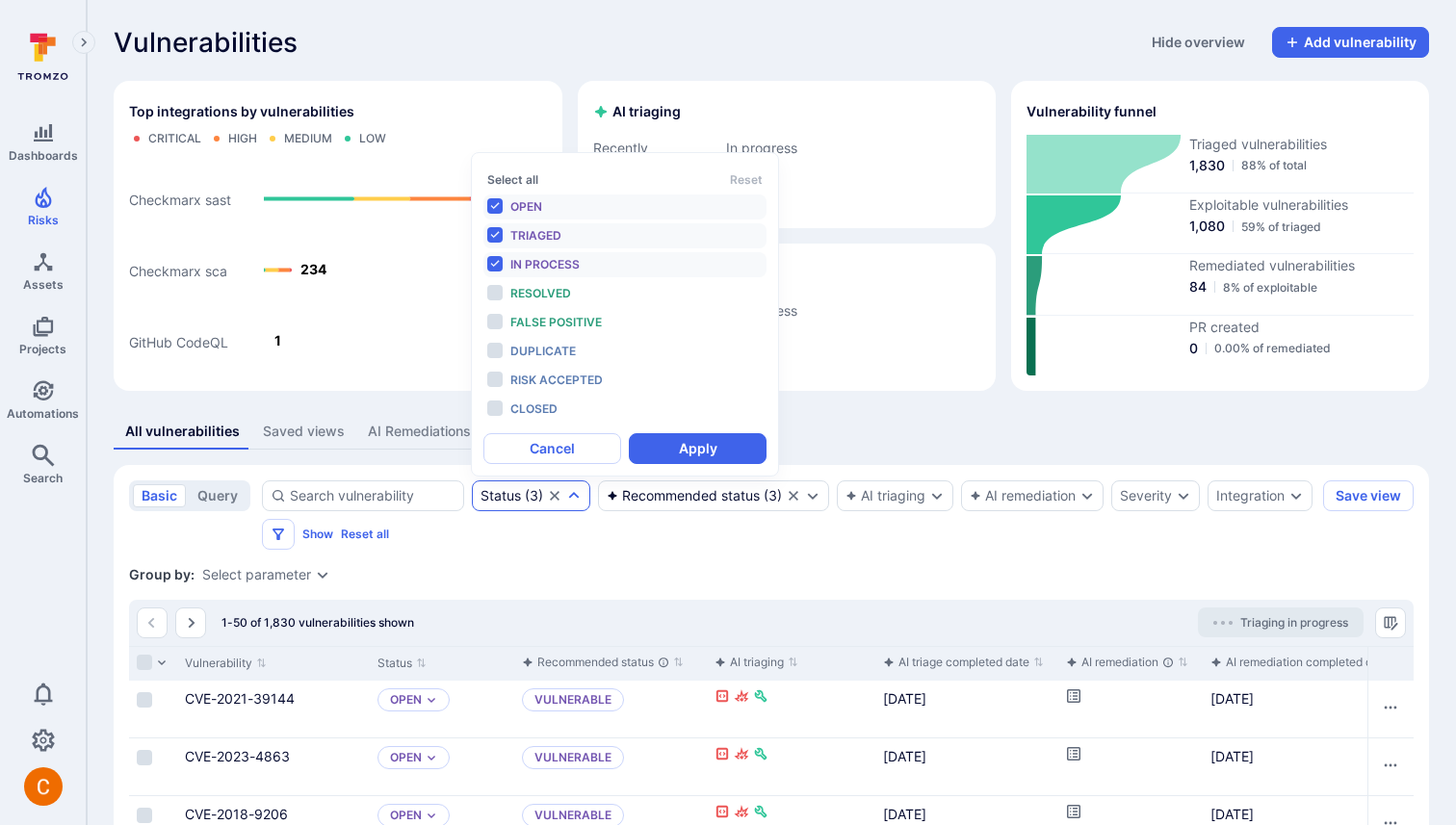
scroll to position [16, 0]
click at [509, 484] on div "Status ( 3 )" at bounding box center [531, 496] width 119 height 31
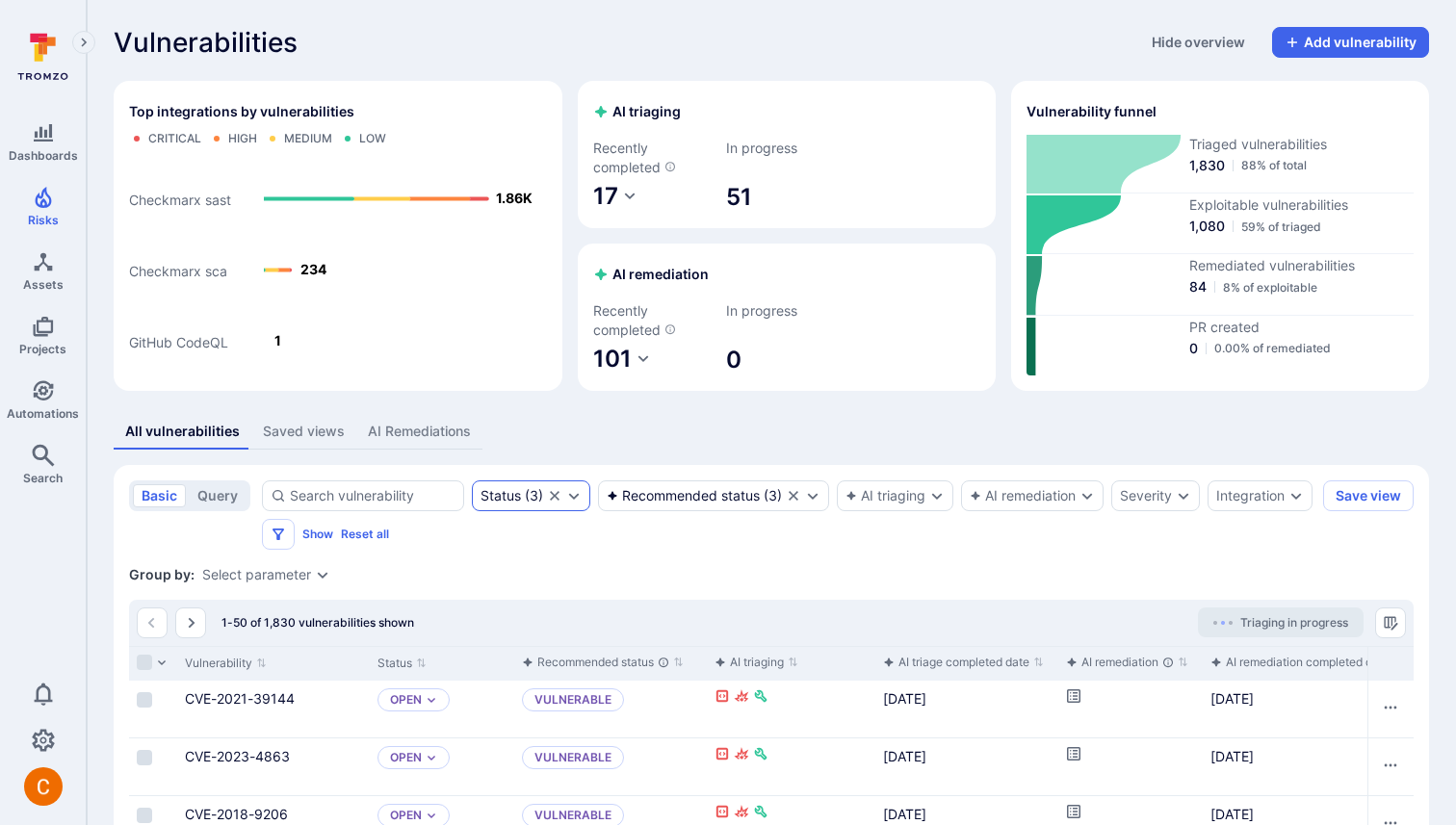
click at [492, 508] on div "Status ( 3 )" at bounding box center [531, 496] width 119 height 31
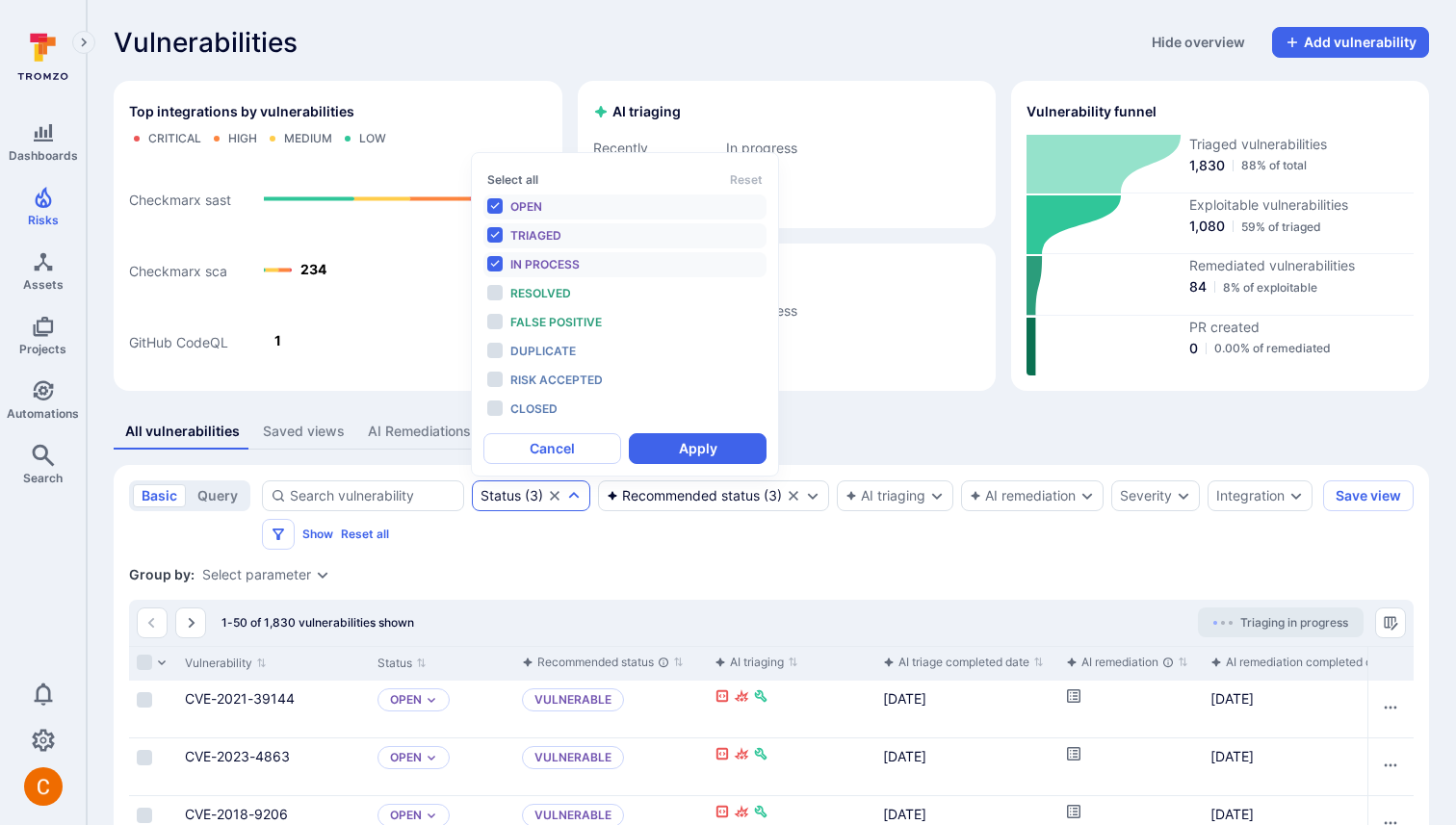
click at [494, 500] on div "Status" at bounding box center [501, 496] width 41 height 16
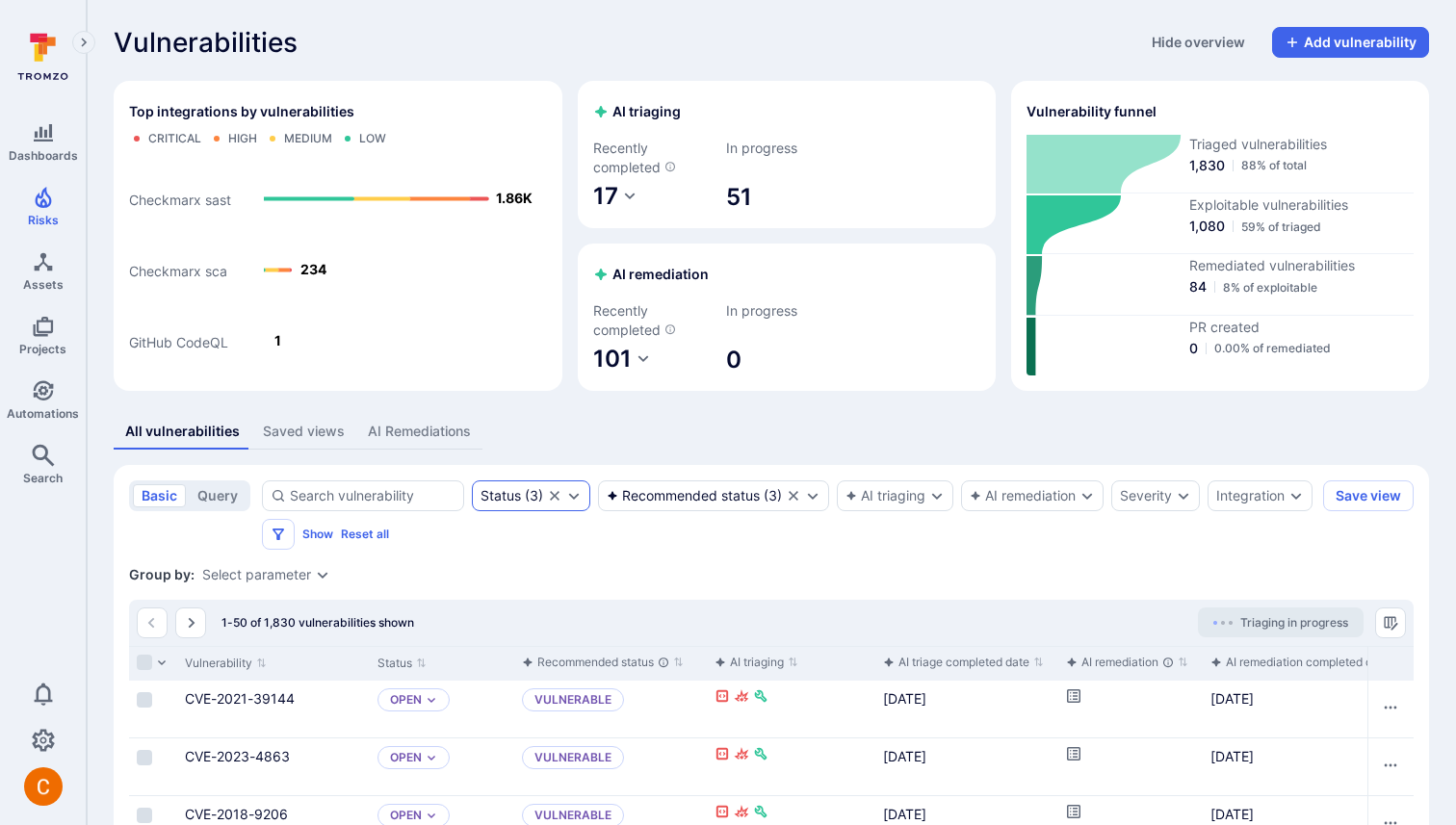
click at [480, 506] on div "Status ( 3 )" at bounding box center [531, 496] width 119 height 31
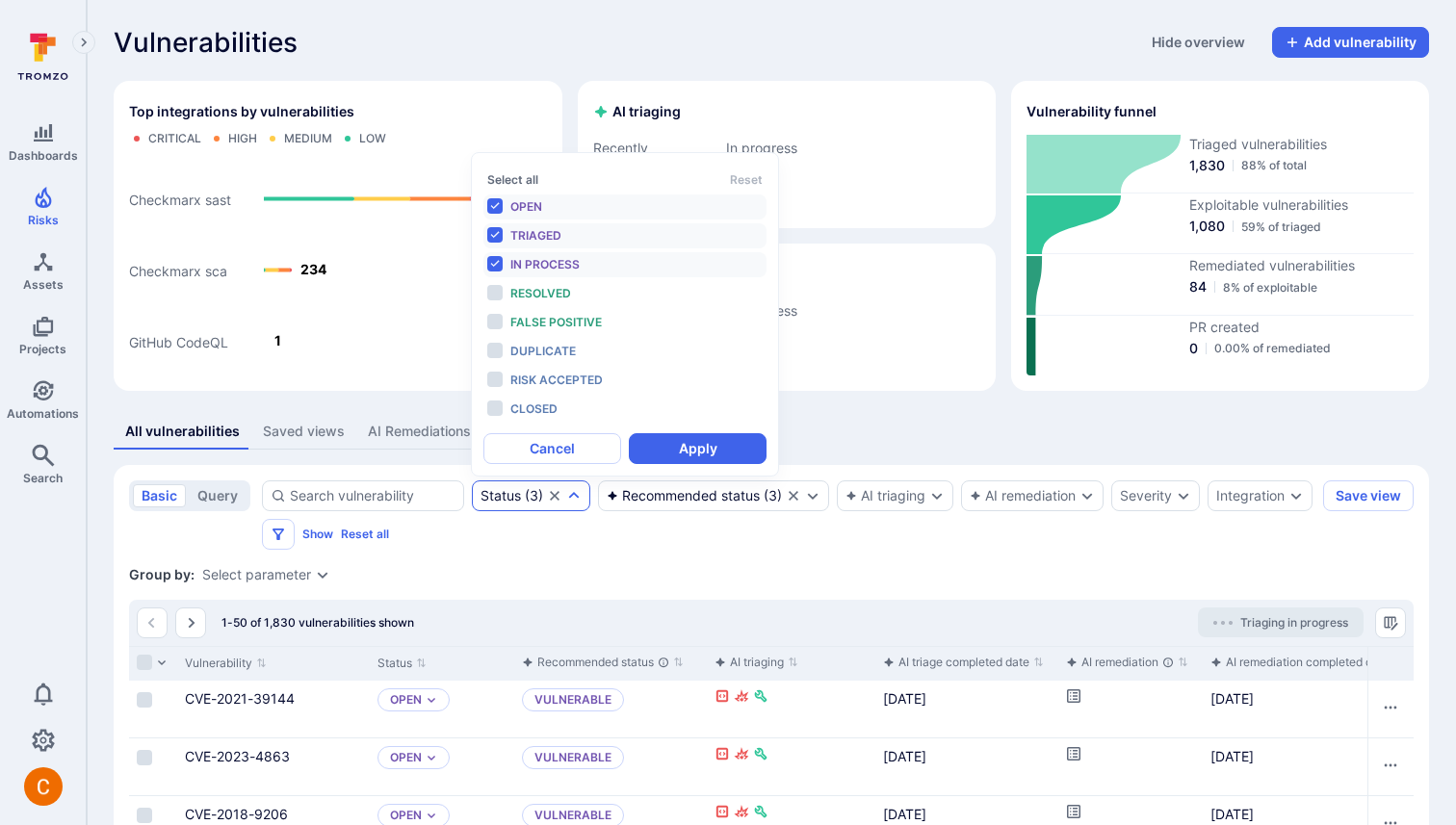
click at [486, 486] on div "Status ( 3 )" at bounding box center [531, 496] width 119 height 31
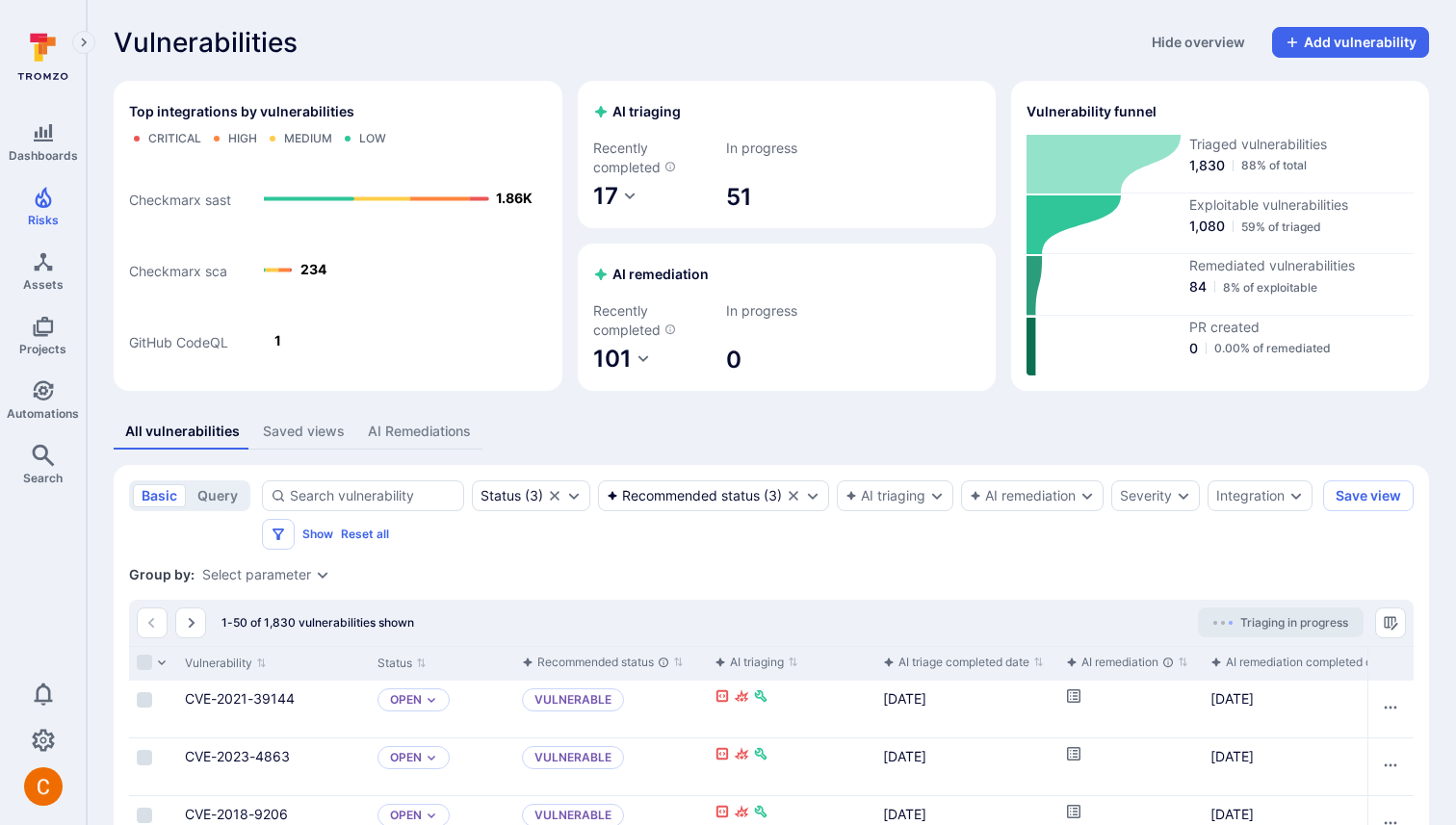
click at [804, 44] on div "Vulnerabilities Hide overview Add vulnerability" at bounding box center [771, 43] width 1315 height 31
click at [559, 492] on icon "Clear selection" at bounding box center [554, 496] width 16 height 16
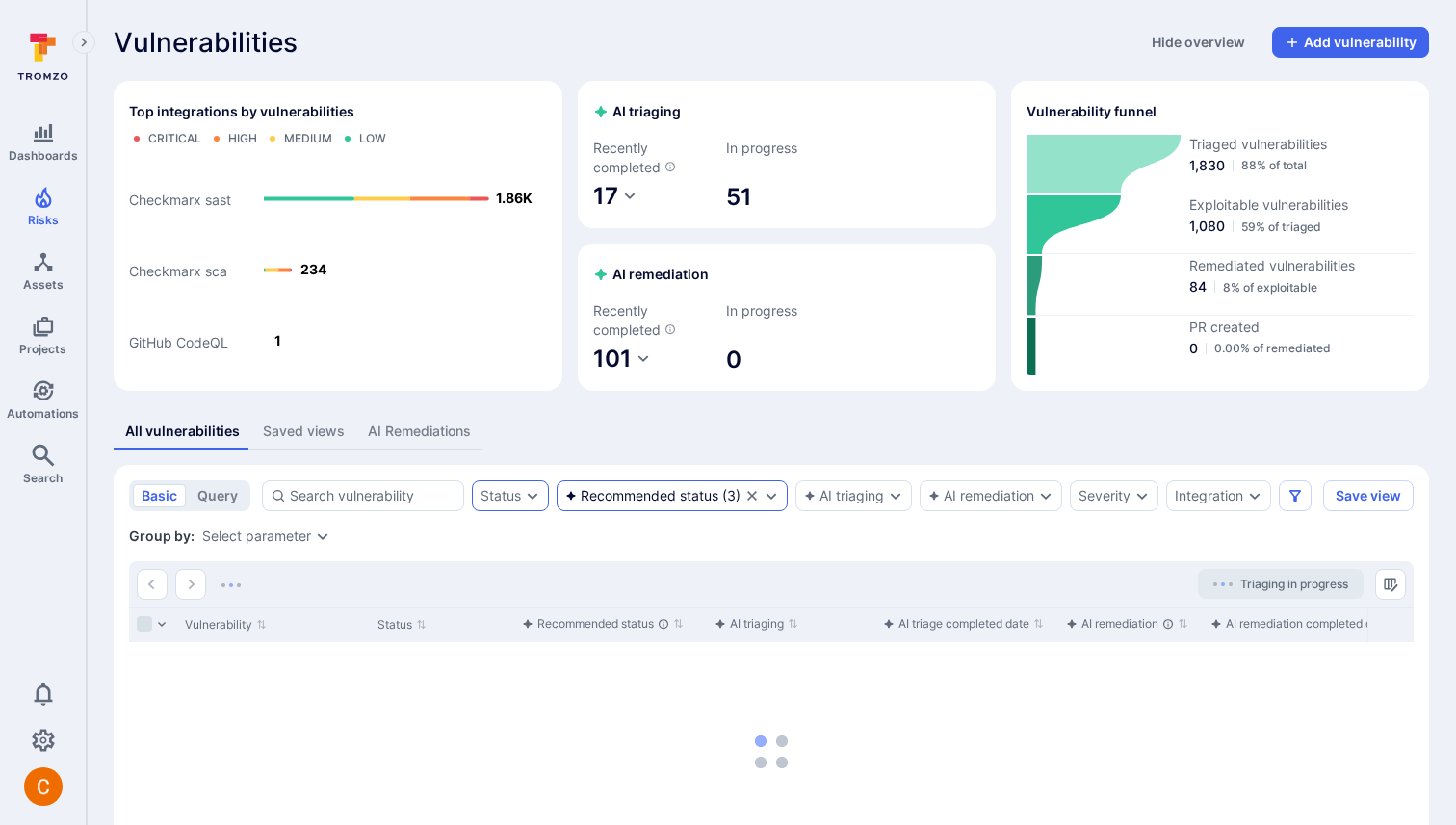
click at [749, 497] on icon "Clear selection" at bounding box center [752, 496] width 16 height 16
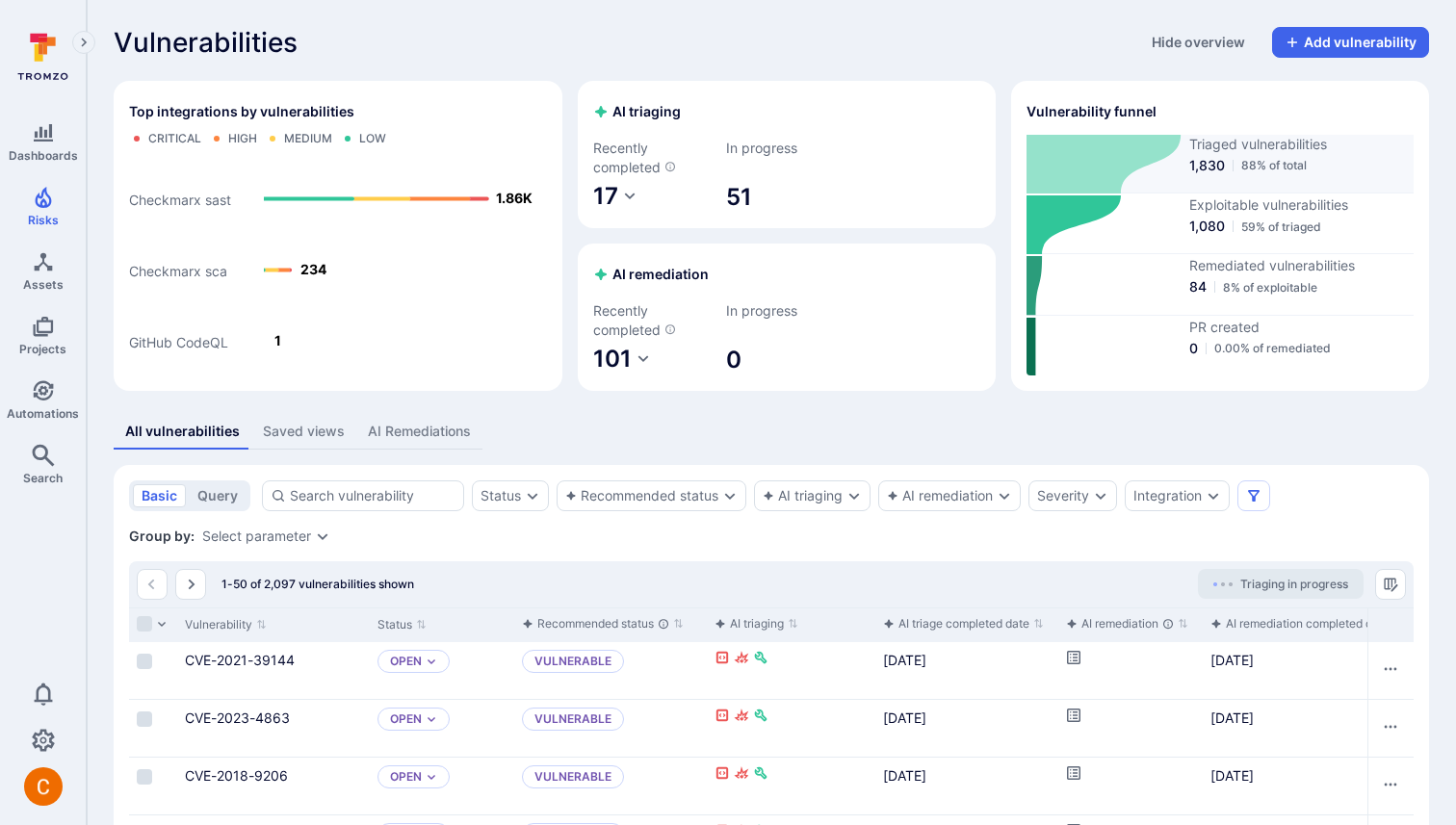
click at [1107, 147] on icon at bounding box center [1103, 164] width 155 height 58
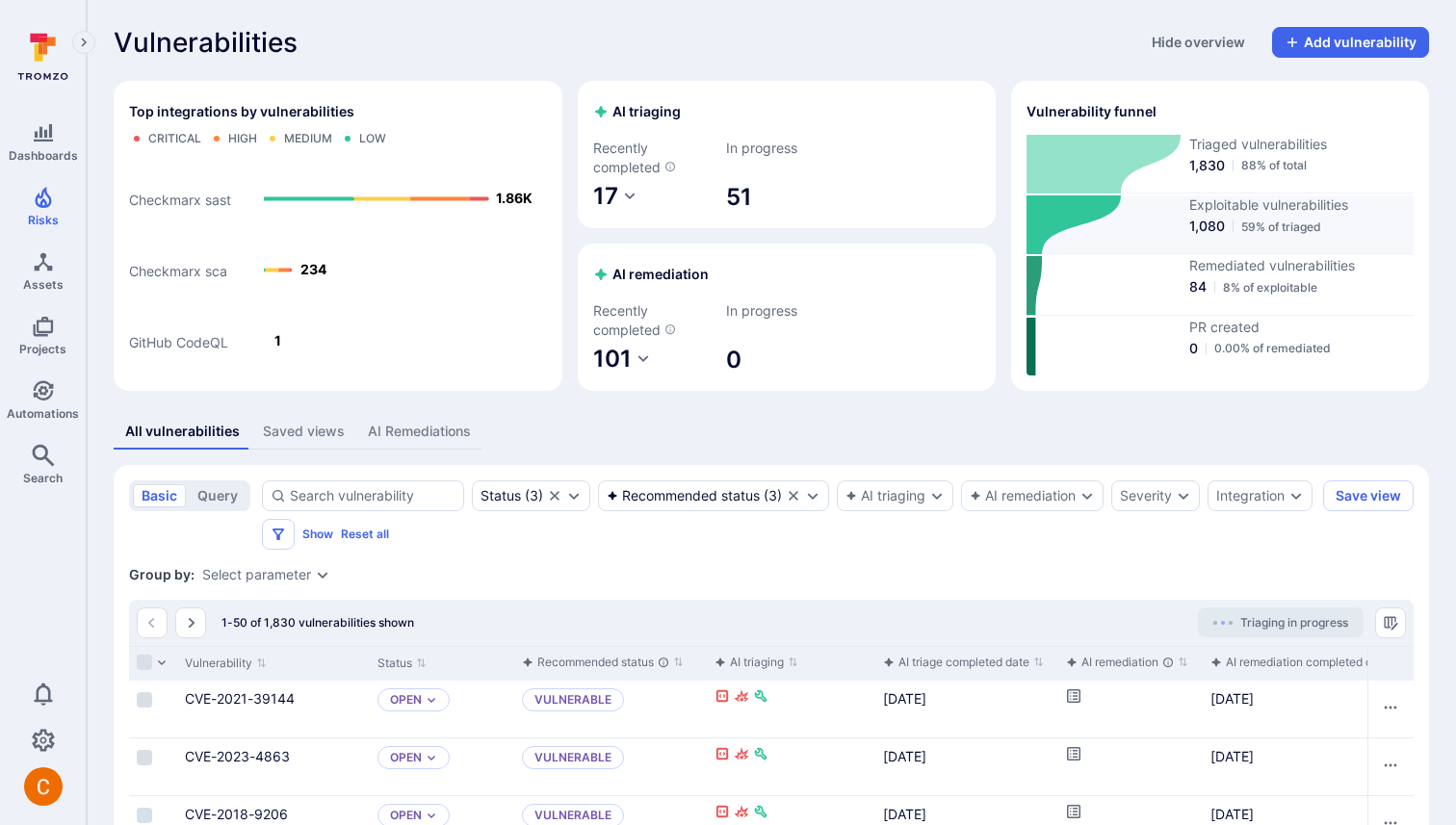
click at [1260, 223] on span "59% of triaged" at bounding box center [1281, 226] width 80 height 15
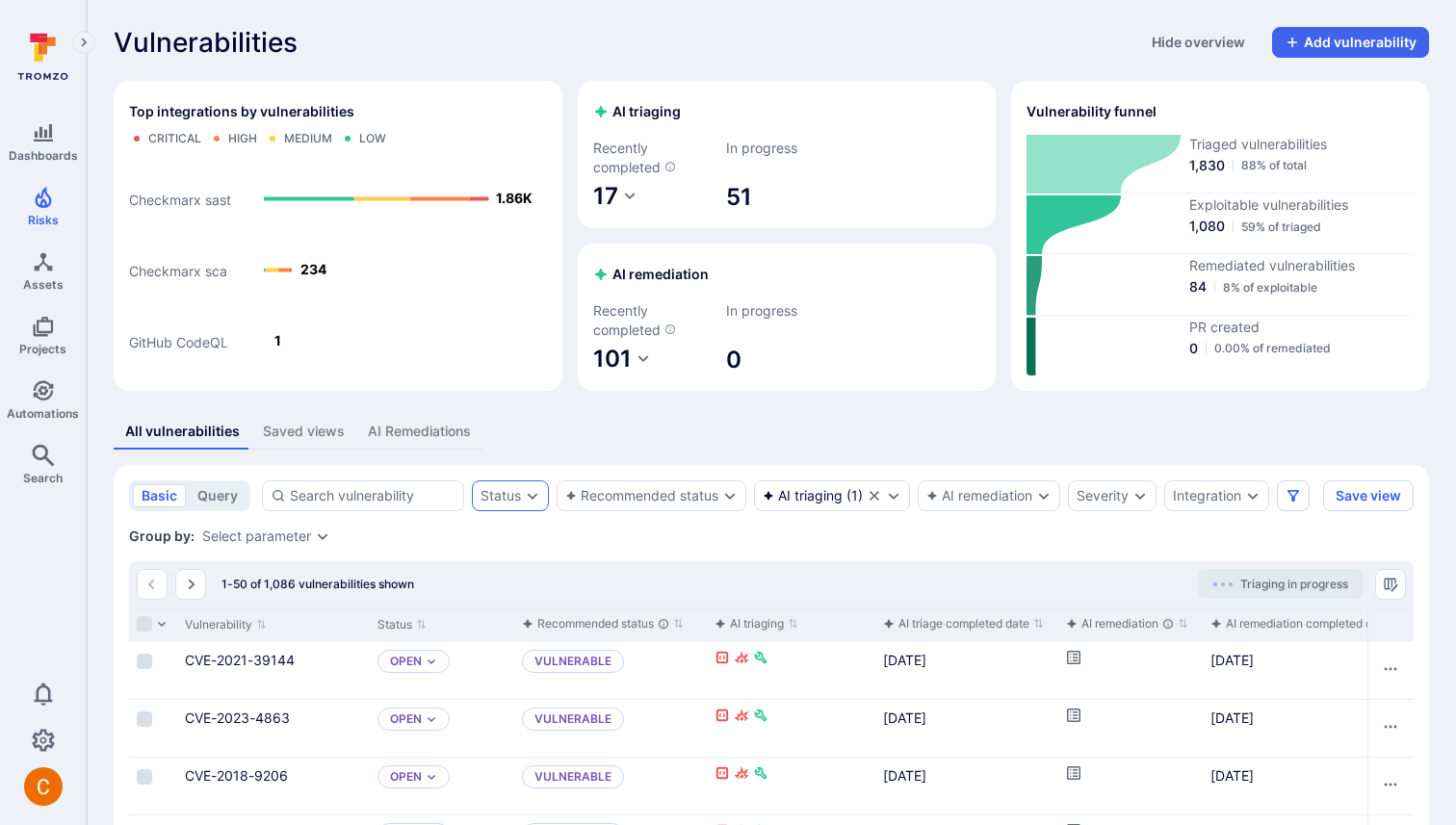
click at [500, 500] on div "Status" at bounding box center [501, 496] width 41 height 16
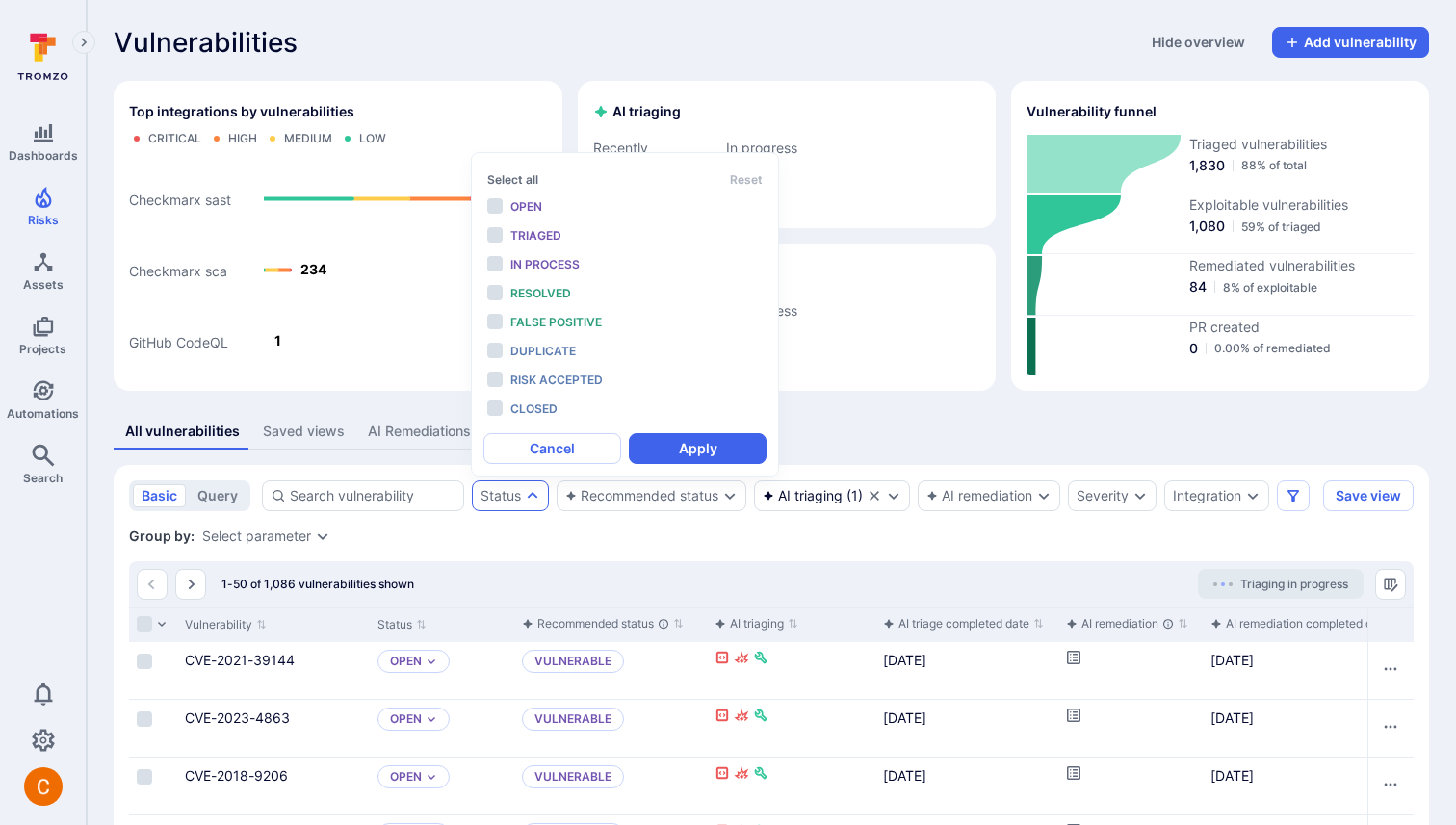
scroll to position [16, 0]
click at [581, 192] on div "Select all Reset Open Triaged In process Resolved False positive Duplicate Risk…" at bounding box center [624, 293] width 283 height 257
click at [570, 209] on div "Open" at bounding box center [589, 207] width 159 height 21
click at [570, 244] on div "Triaged" at bounding box center [589, 236] width 159 height 21
click at [556, 265] on span "In process" at bounding box center [544, 264] width 69 height 15
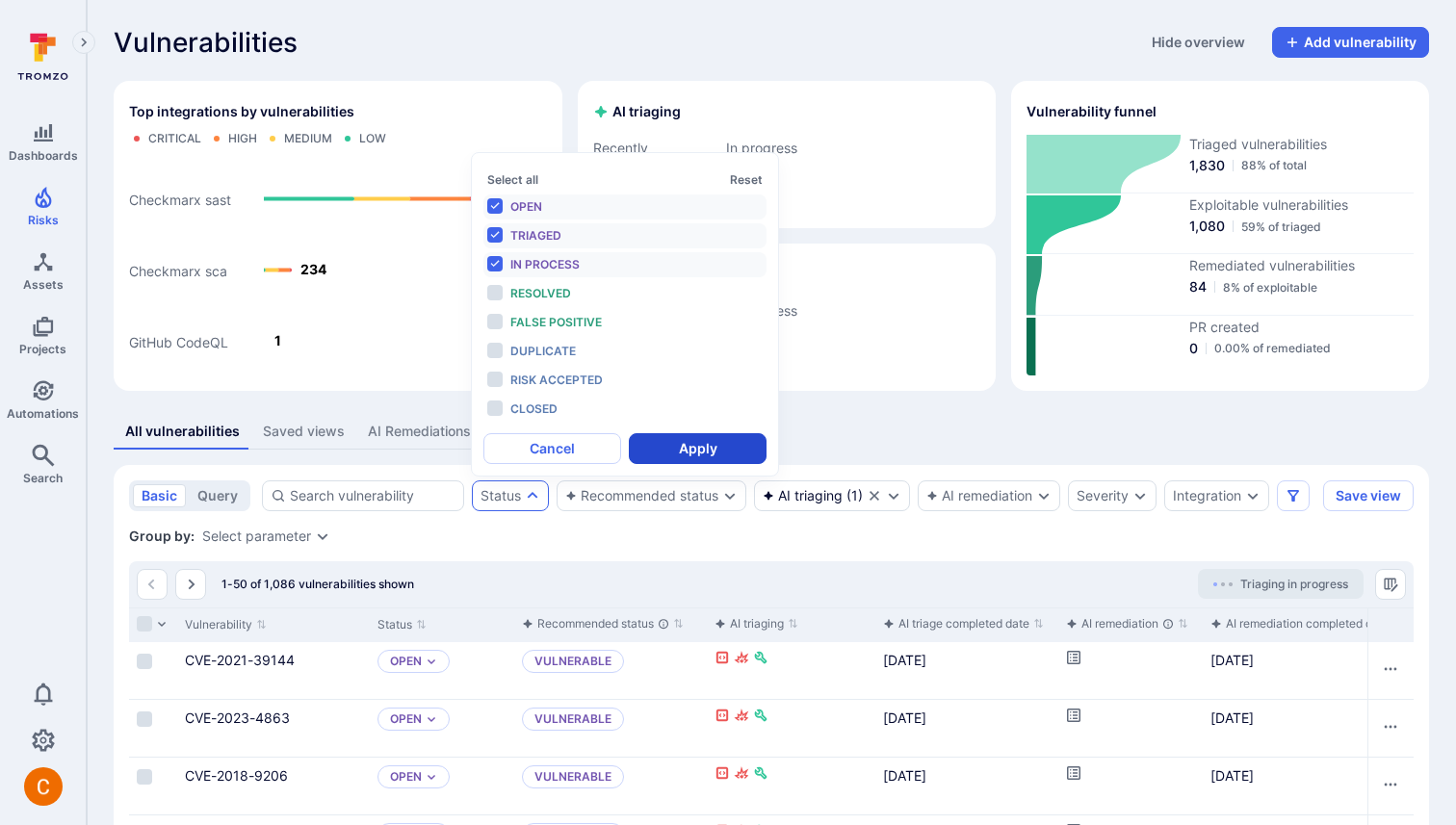
click at [688, 448] on button "Apply" at bounding box center [697, 449] width 137 height 31
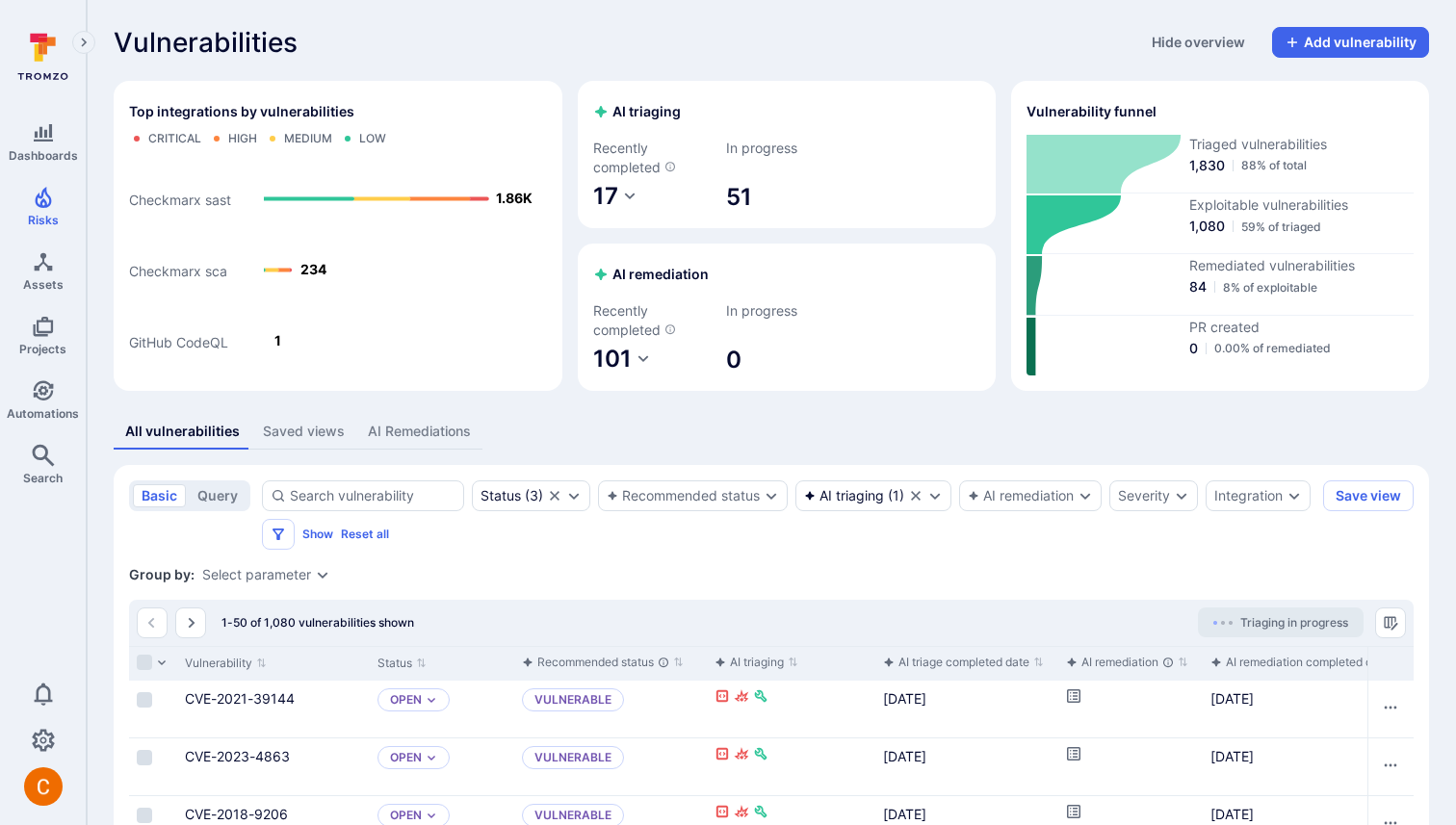
click at [528, 34] on div "Vulnerabilities Hide overview Add vulnerability" at bounding box center [771, 43] width 1315 height 31
drag, startPoint x: 547, startPoint y: 495, endPoint x: 838, endPoint y: 431, distance: 298.0
click at [547, 495] on icon "Clear selection" at bounding box center [554, 496] width 16 height 16
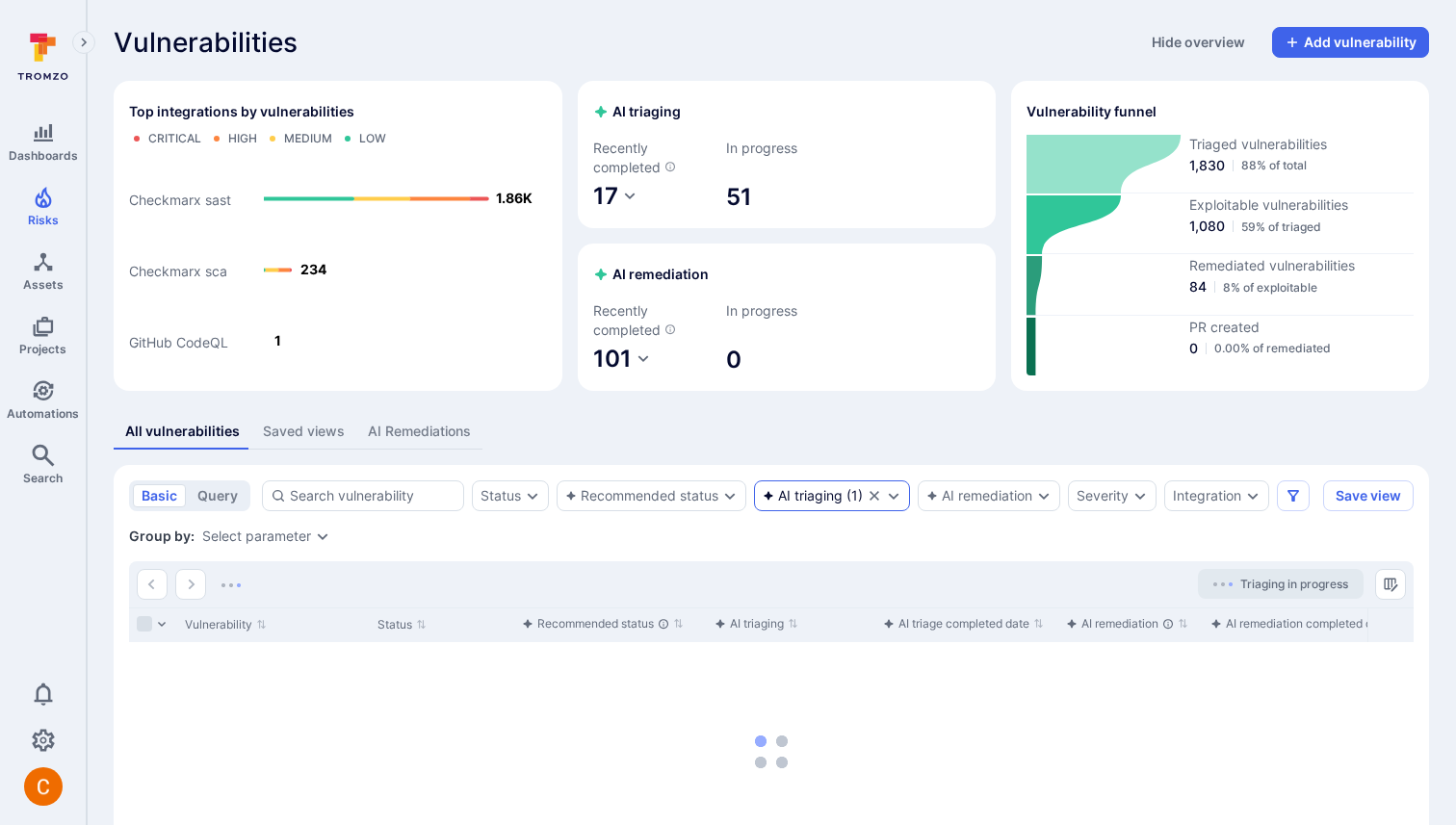
click at [877, 497] on icon "Clear selection" at bounding box center [875, 496] width 10 height 10
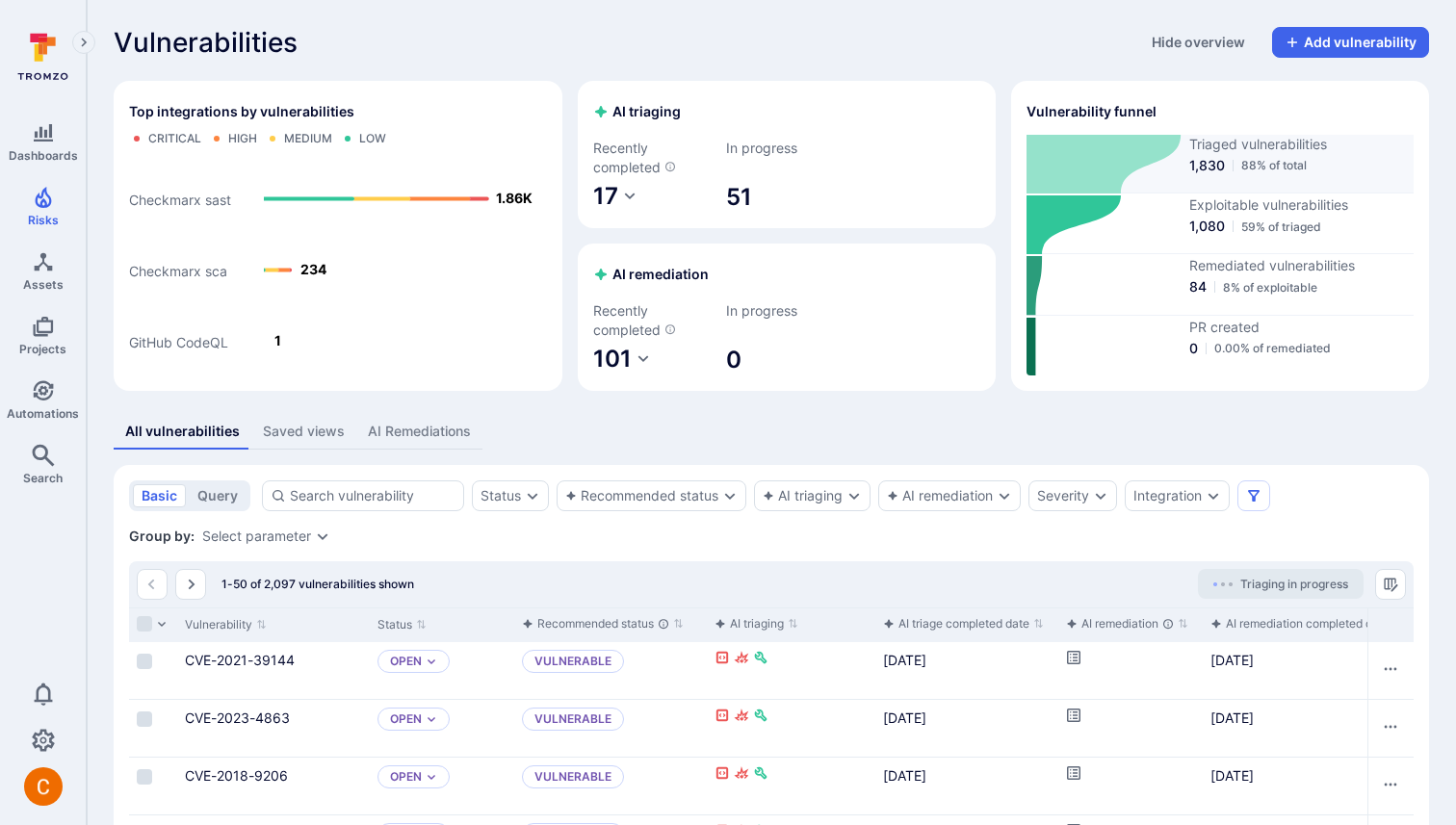
click at [1194, 137] on span "Triaged vulnerabilities" at bounding box center [1301, 144] width 224 height 19
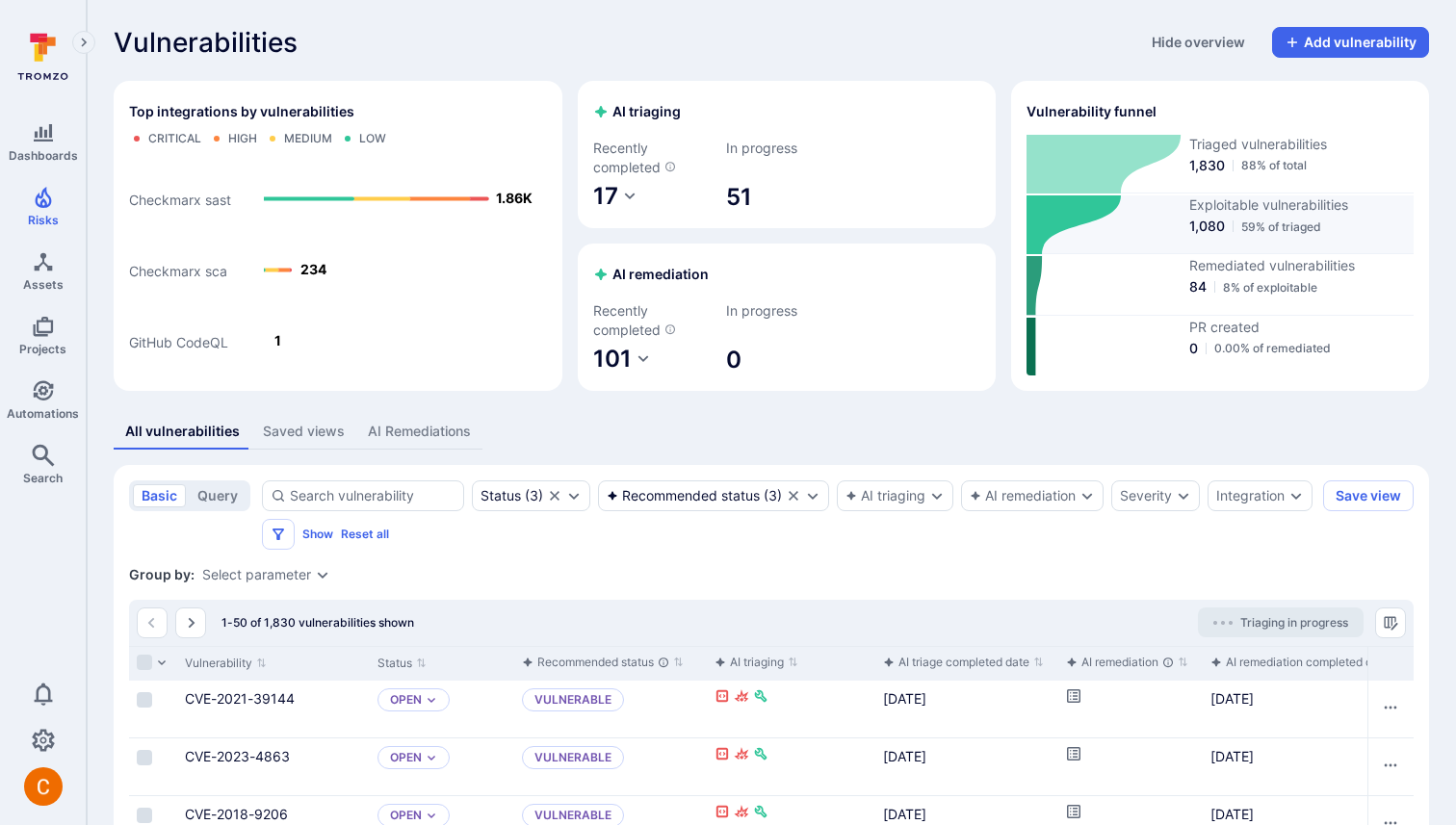
click at [1170, 224] on icon at bounding box center [1103, 225] width 155 height 58
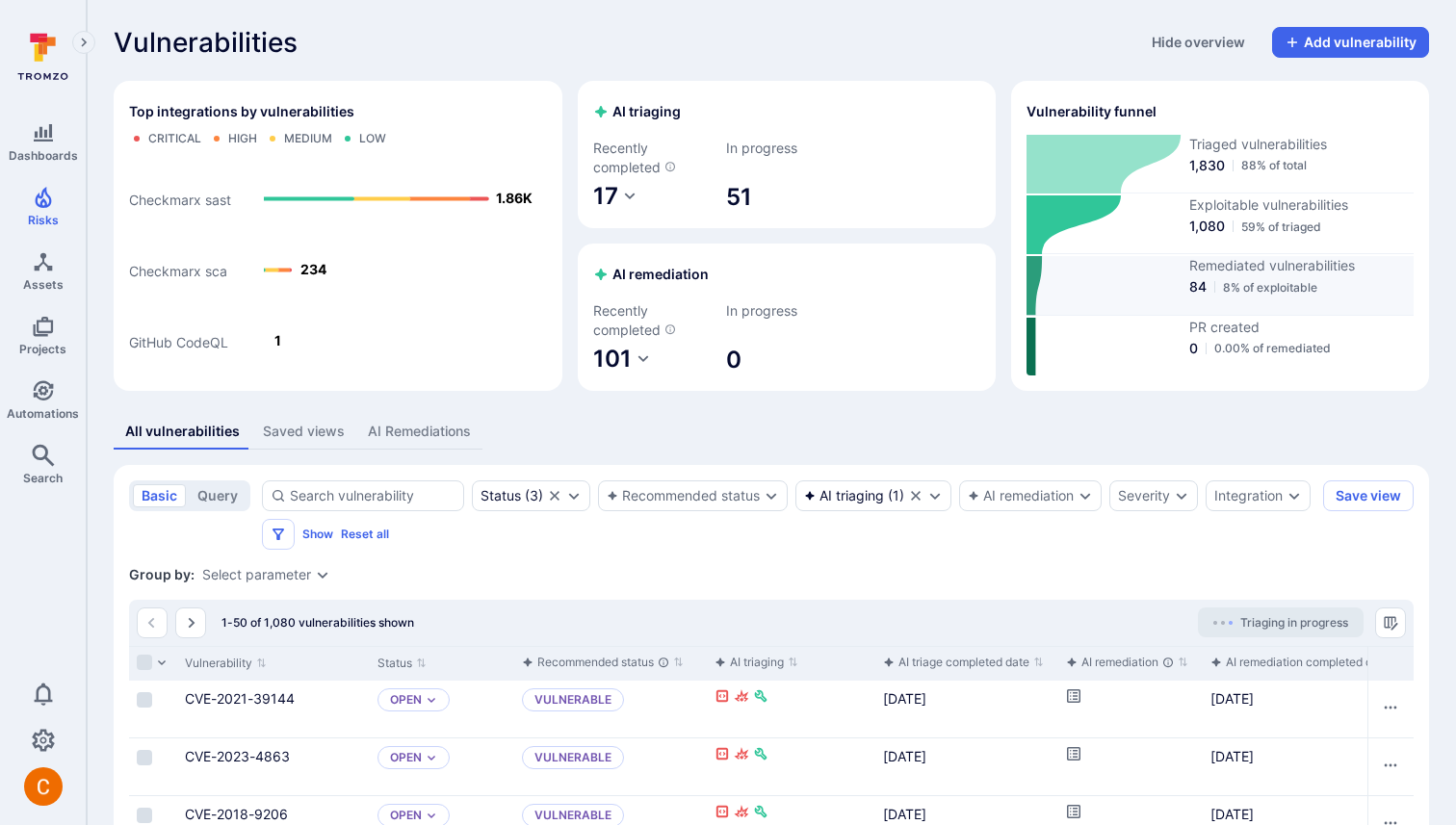
click at [1167, 287] on icon at bounding box center [1103, 285] width 155 height 58
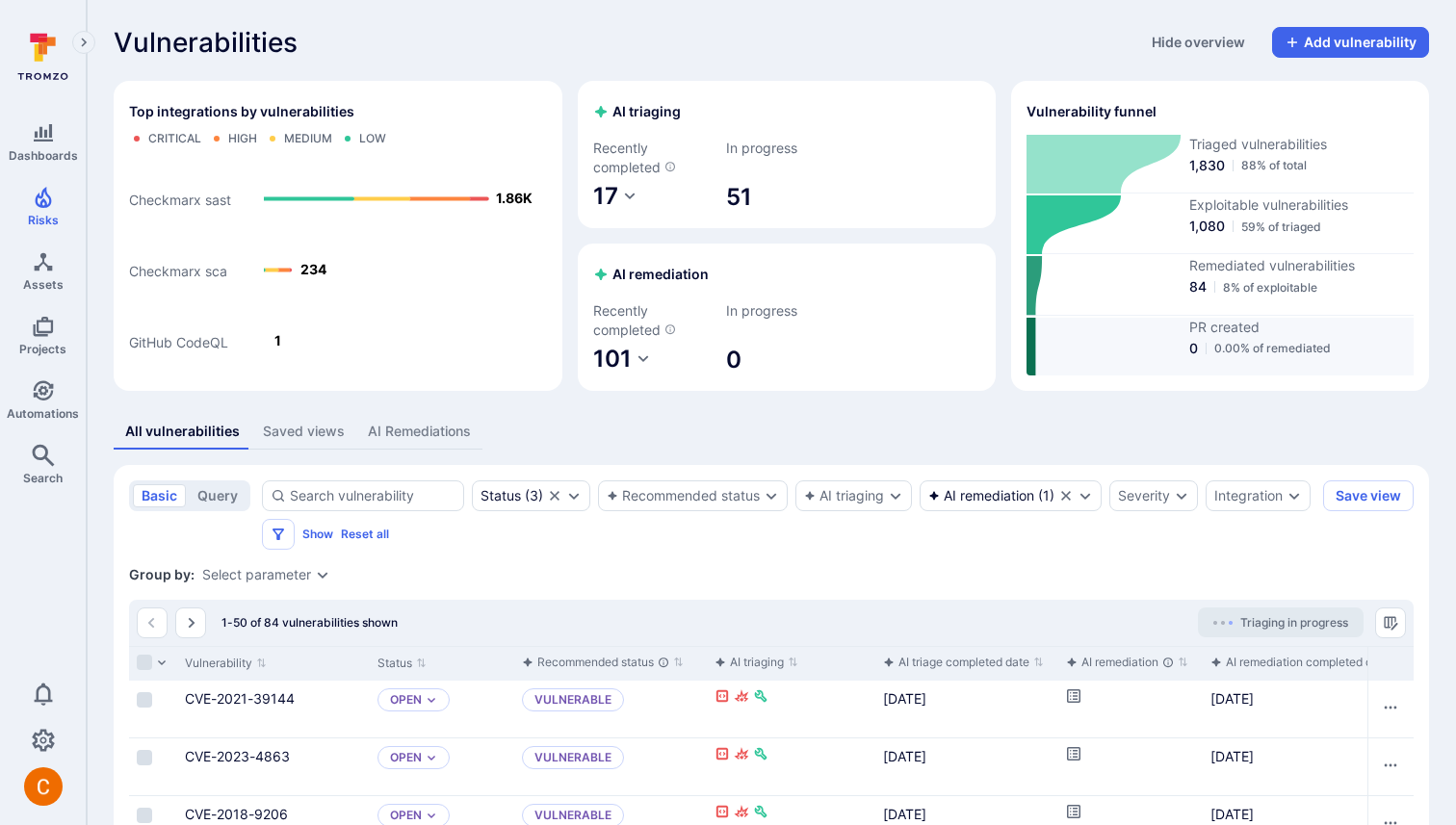
click at [1162, 349] on icon at bounding box center [1103, 346] width 155 height 57
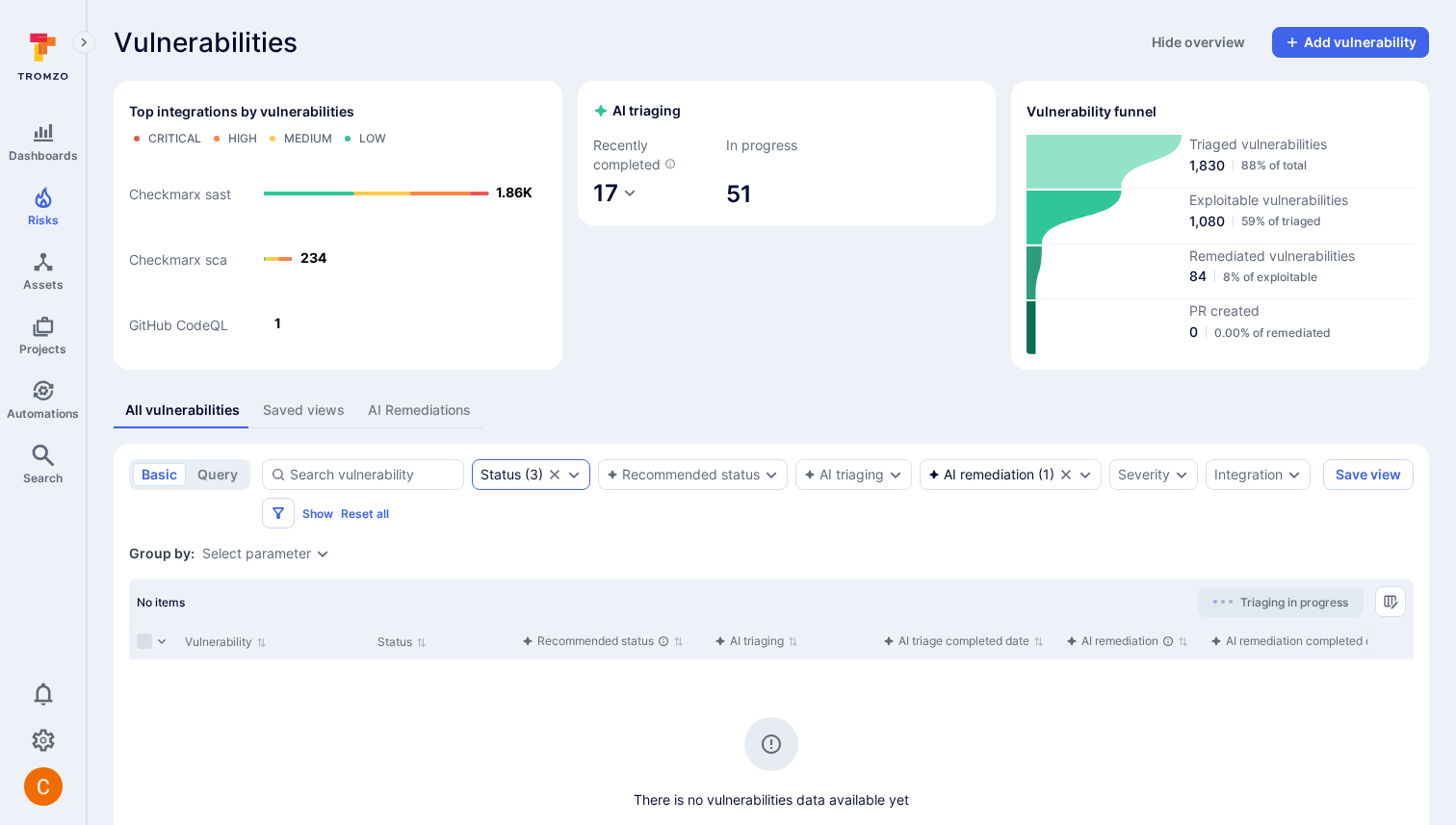
click at [551, 472] on icon "Clear selection" at bounding box center [554, 474] width 10 height 10
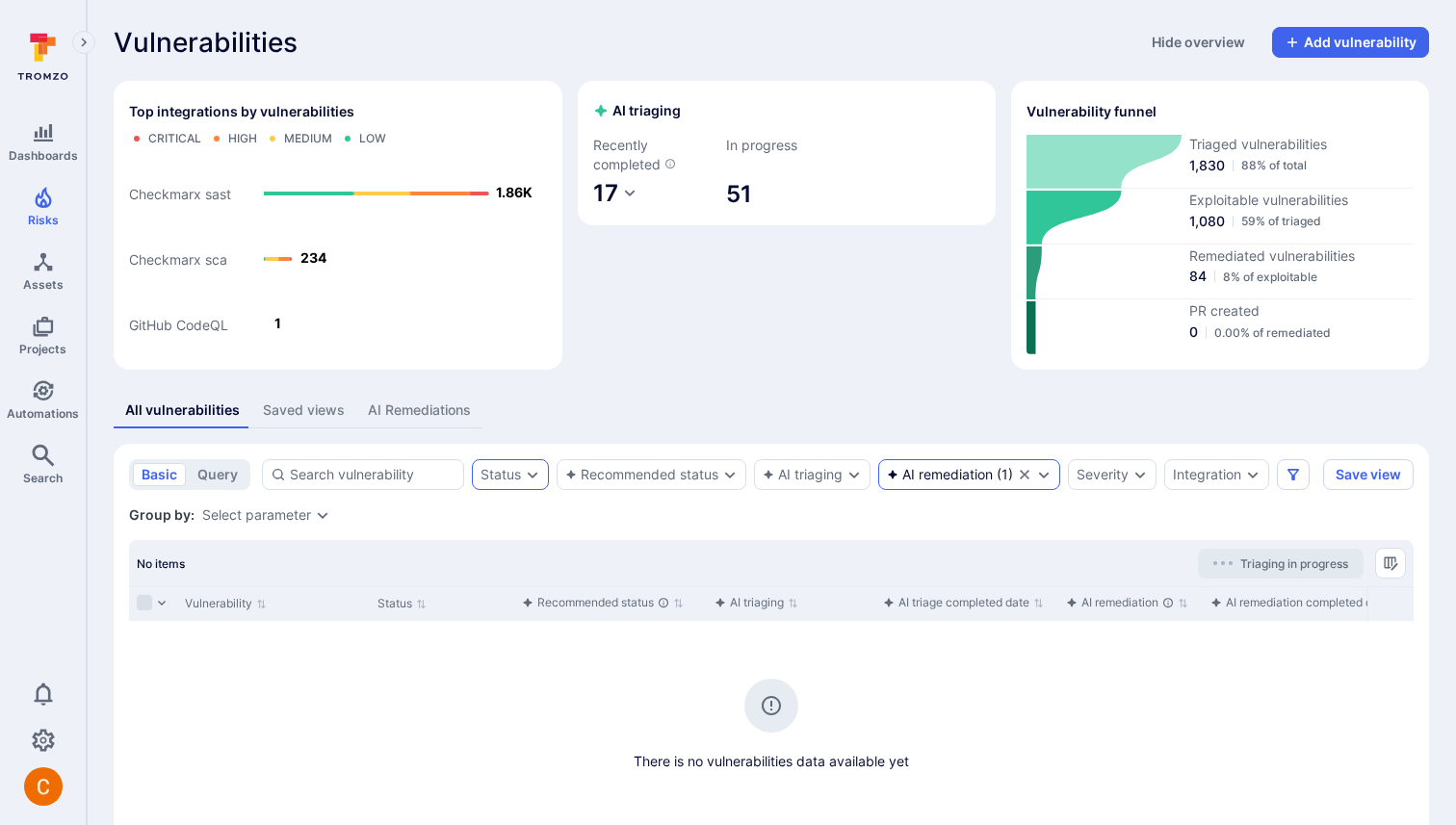
click at [1024, 475] on icon "Clear selection" at bounding box center [1025, 474] width 10 height 10
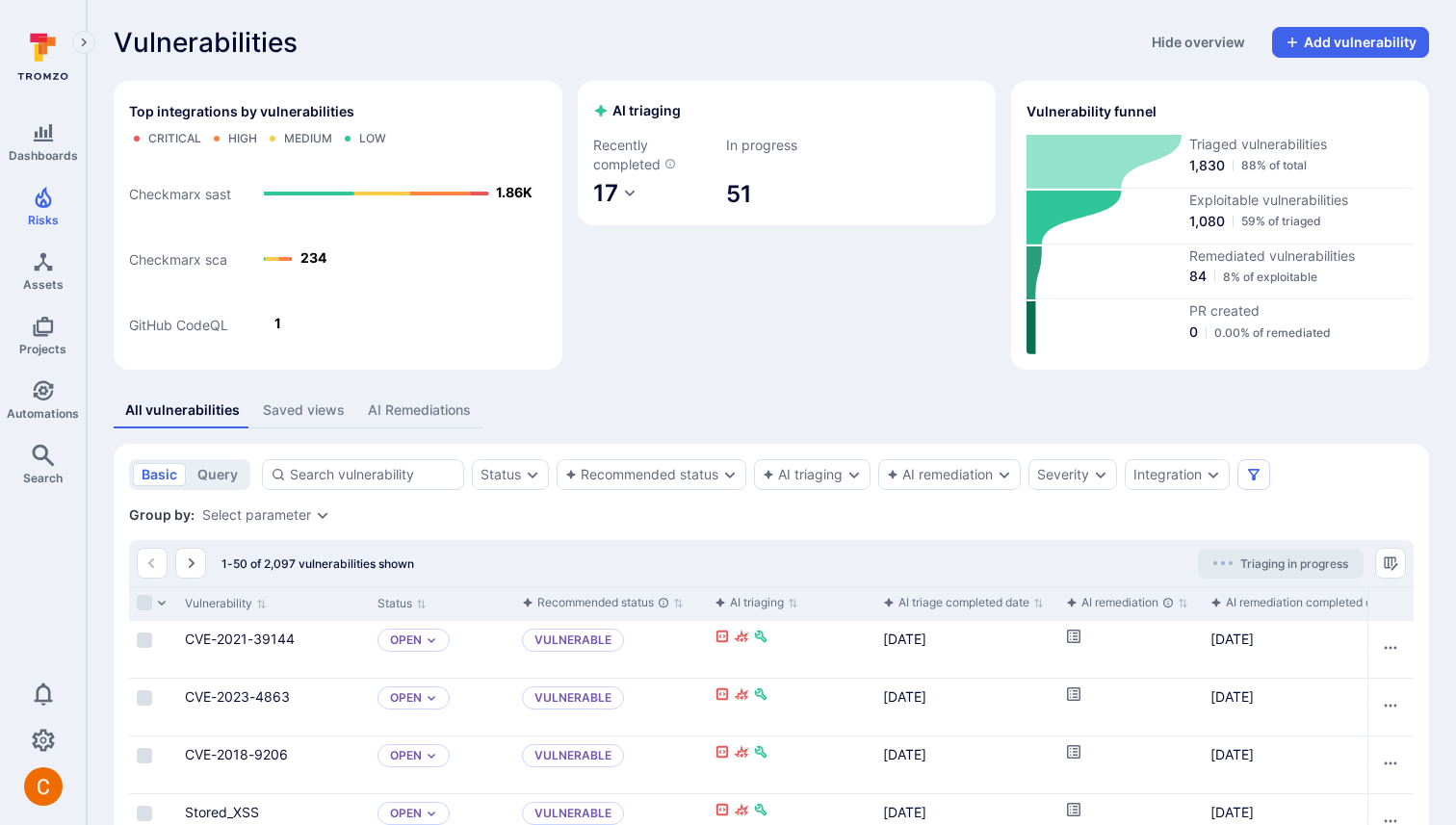
click at [884, 270] on div "AI triaging Recently completed 17 In progress 51" at bounding box center [786, 225] width 418 height 289
click at [1086, 166] on icon at bounding box center [1103, 161] width 155 height 54
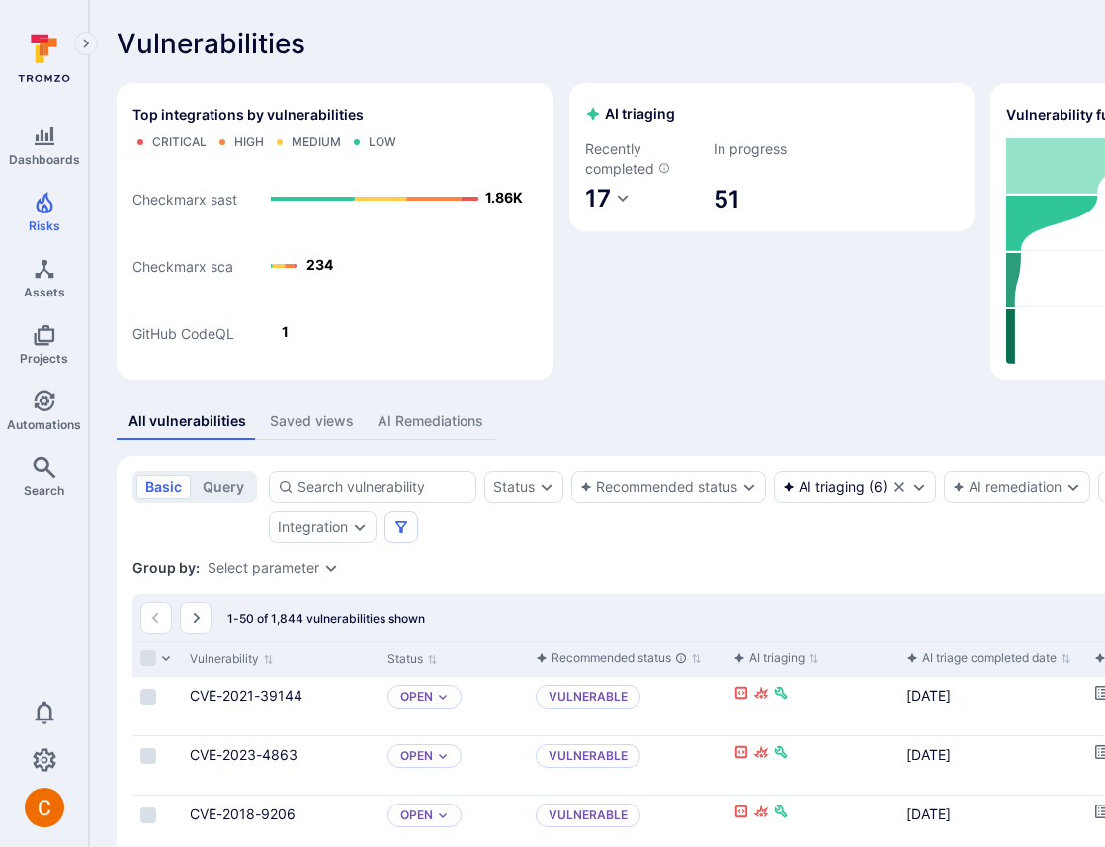
click at [901, 492] on icon "Clear selection" at bounding box center [900, 487] width 16 height 16
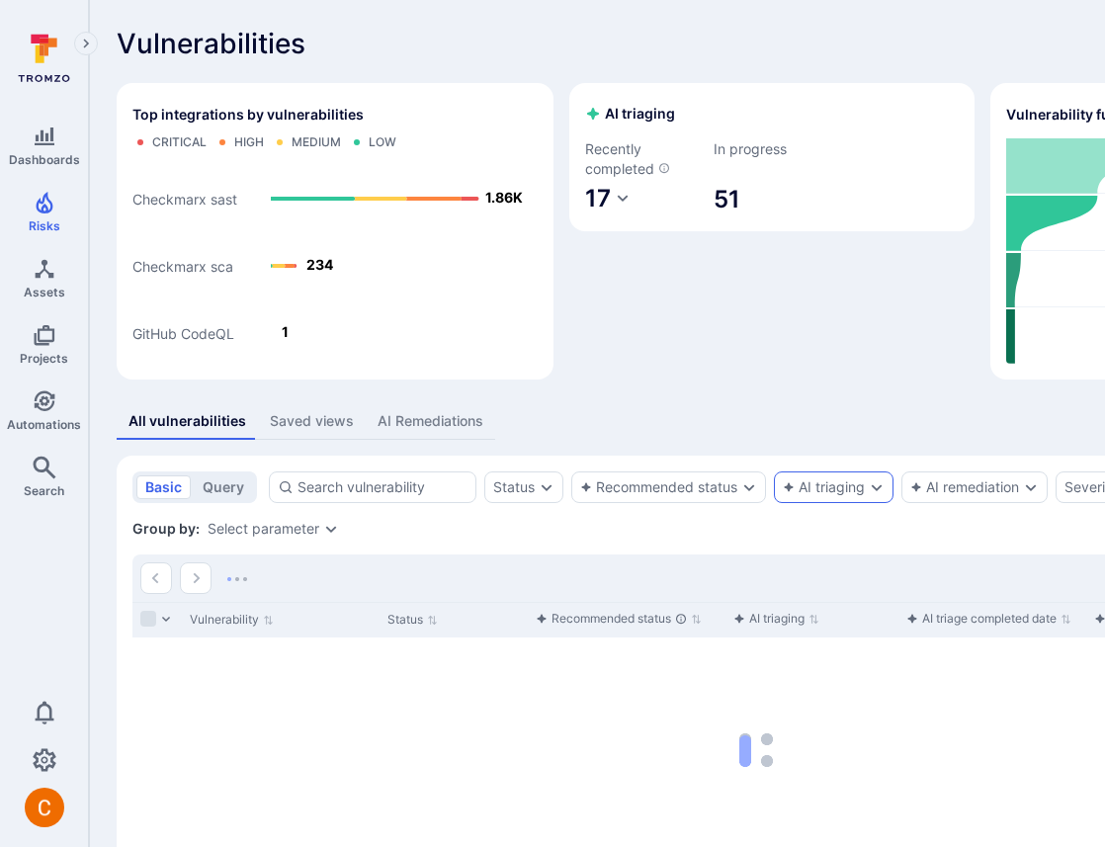
click at [858, 313] on div "AI triaging Recently completed 17 In progress 51" at bounding box center [771, 231] width 405 height 297
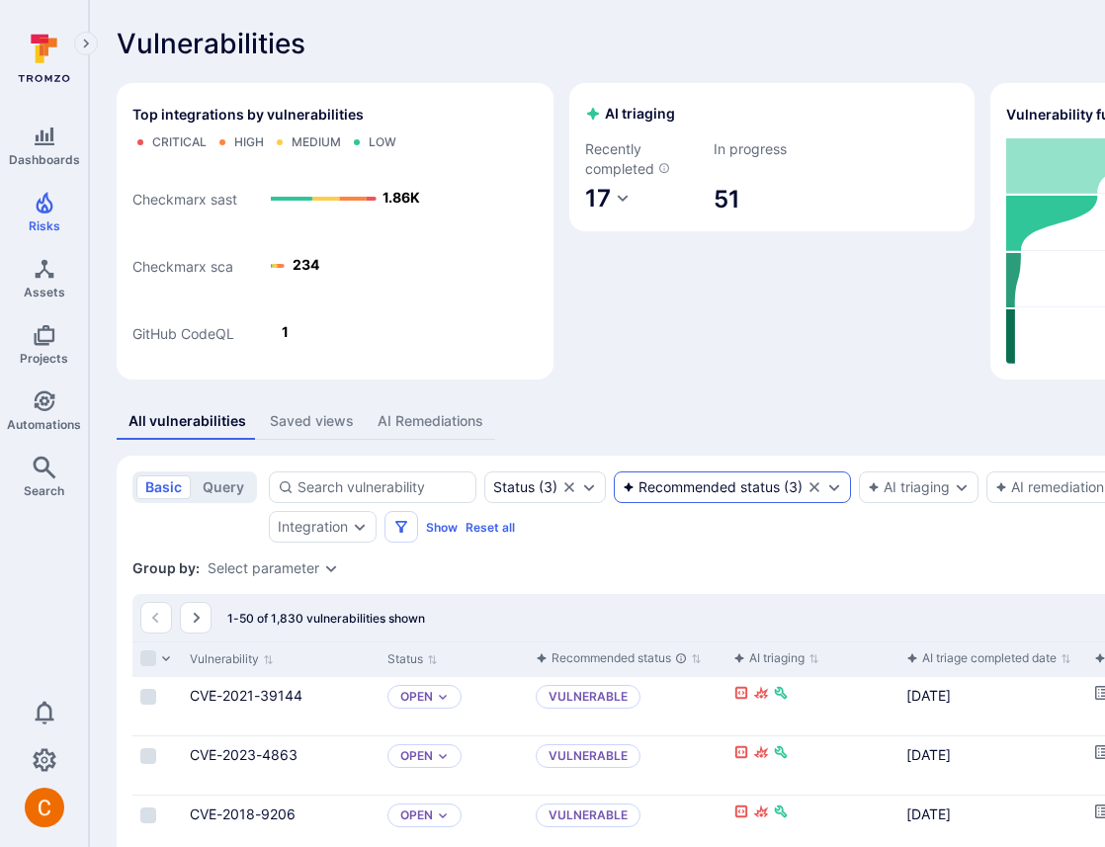
click at [816, 488] on icon "Clear selection" at bounding box center [815, 487] width 16 height 16
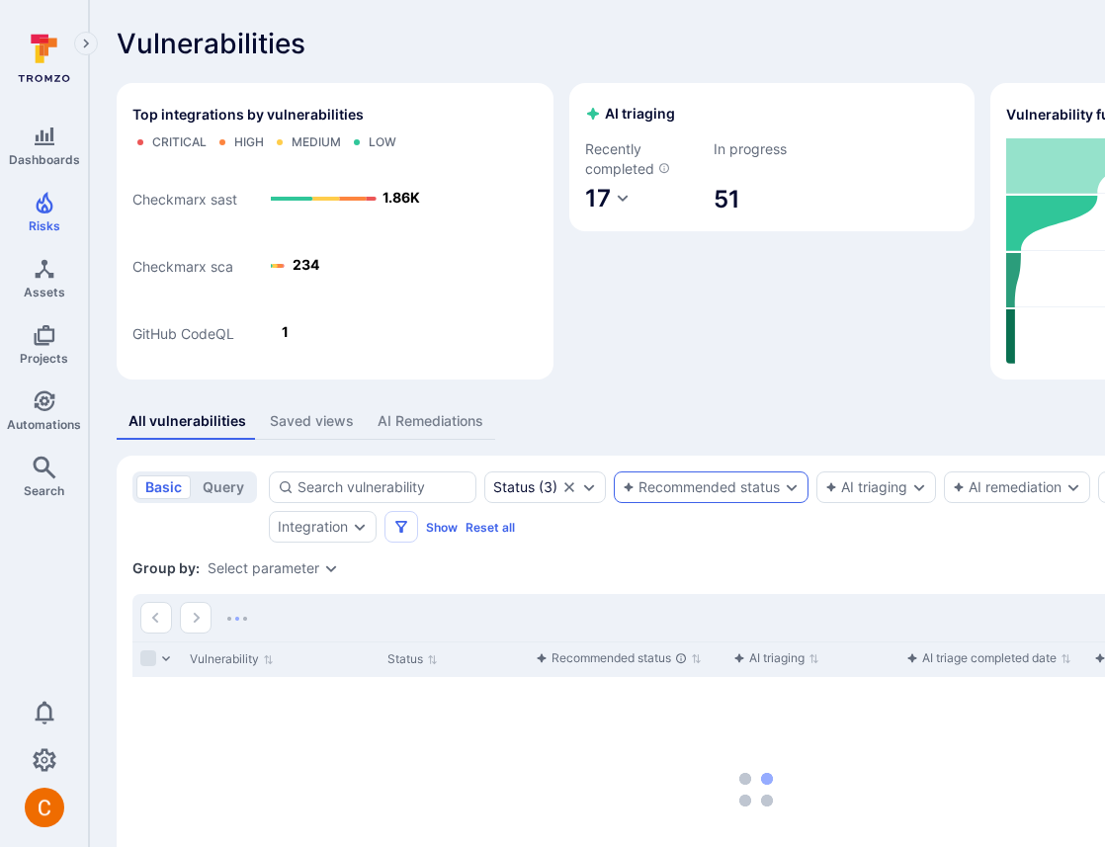
click at [603, 49] on div "Vulnerabilities Hide overview Add vulnerability" at bounding box center [756, 44] width 1279 height 32
click at [569, 487] on icon "Clear selection" at bounding box center [569, 487] width 10 height 10
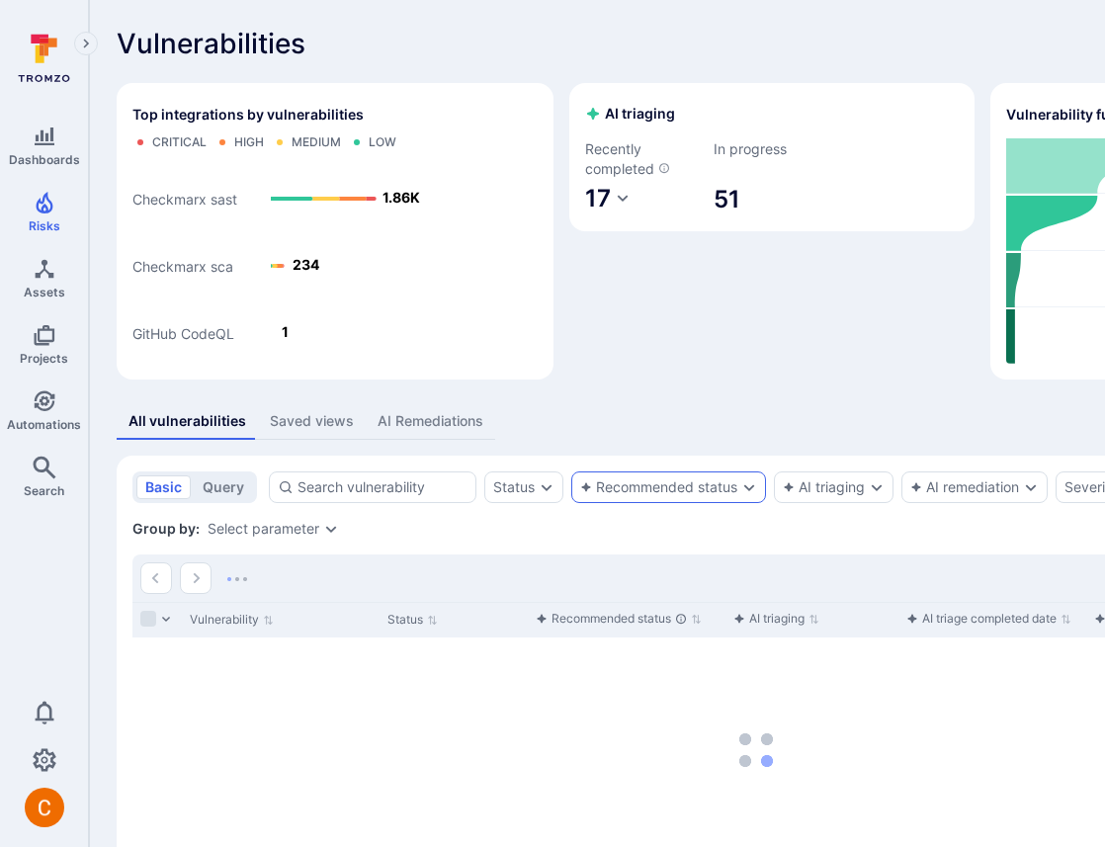
click at [585, 41] on div "Vulnerabilities Hide overview Add vulnerability" at bounding box center [756, 44] width 1279 height 32
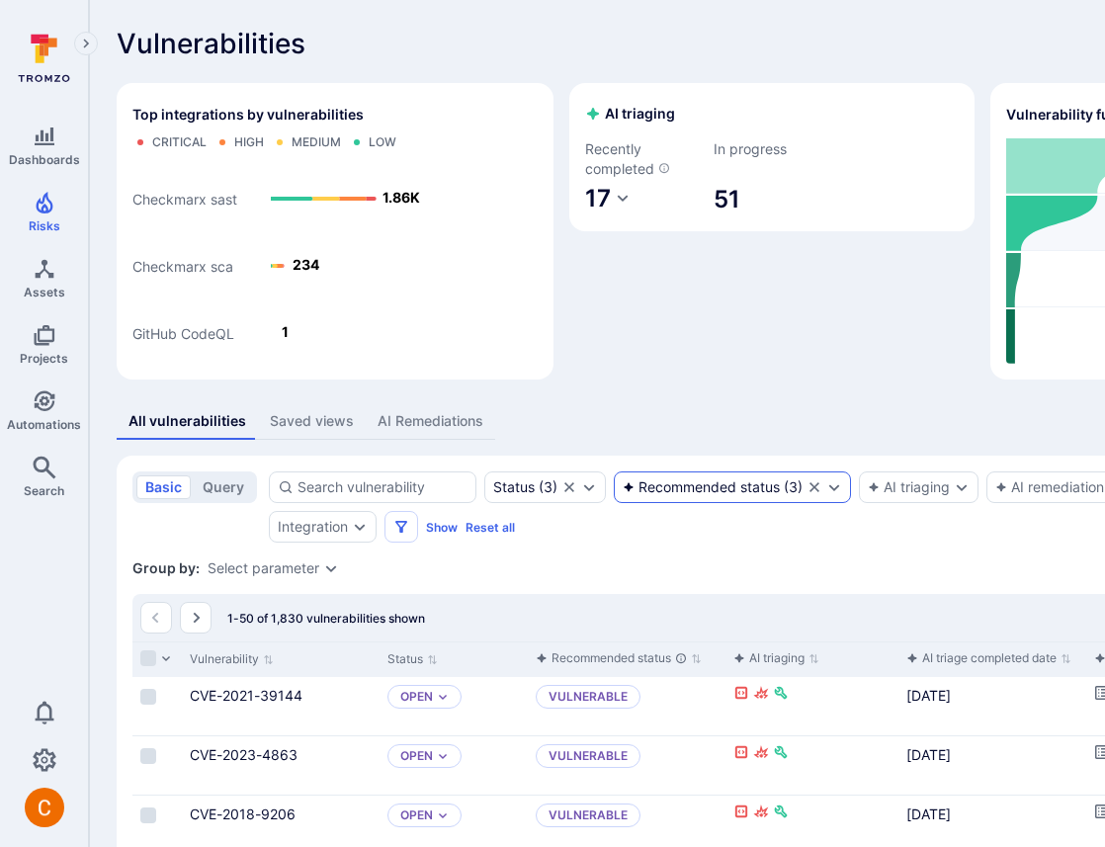
click at [1006, 225] on icon at bounding box center [1080, 223] width 149 height 55
click at [1006, 290] on icon at bounding box center [1080, 280] width 149 height 55
